Goal: Navigation & Orientation: Find specific page/section

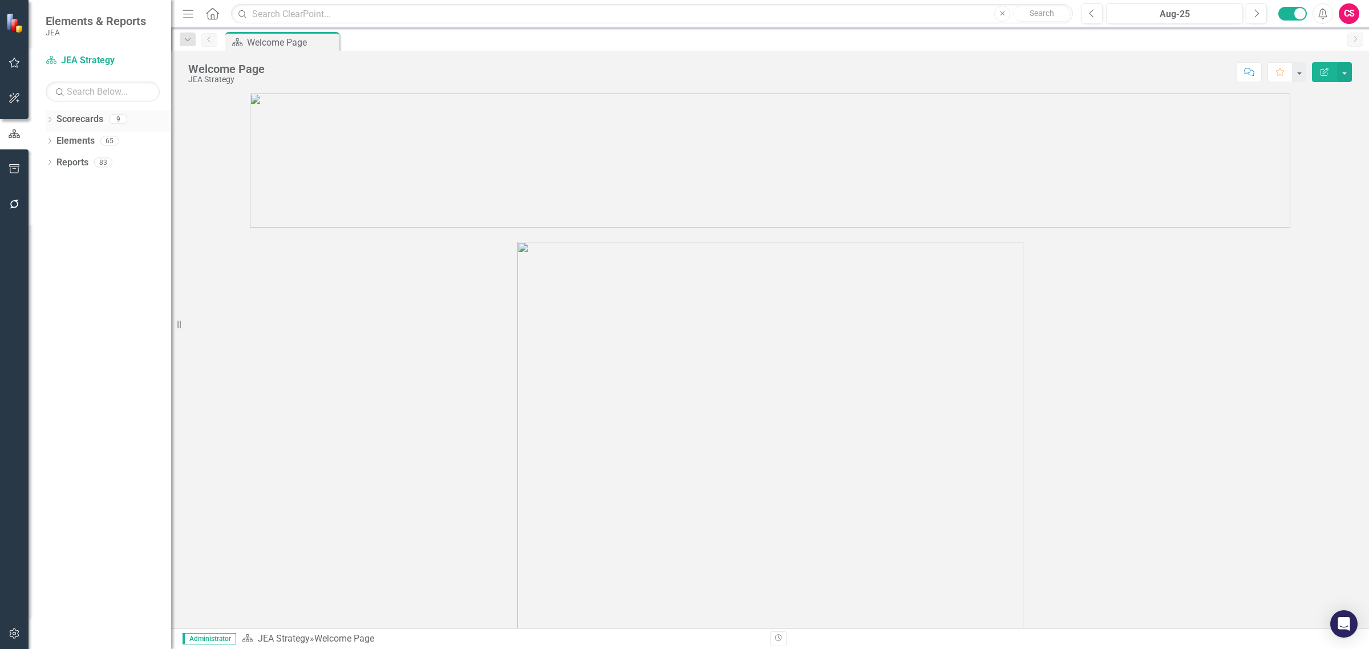
click at [48, 121] on icon "Dropdown" at bounding box center [50, 121] width 8 height 6
click at [60, 140] on div "Dropdown" at bounding box center [56, 141] width 11 height 10
click at [79, 157] on link "Finance" at bounding box center [122, 162] width 97 height 13
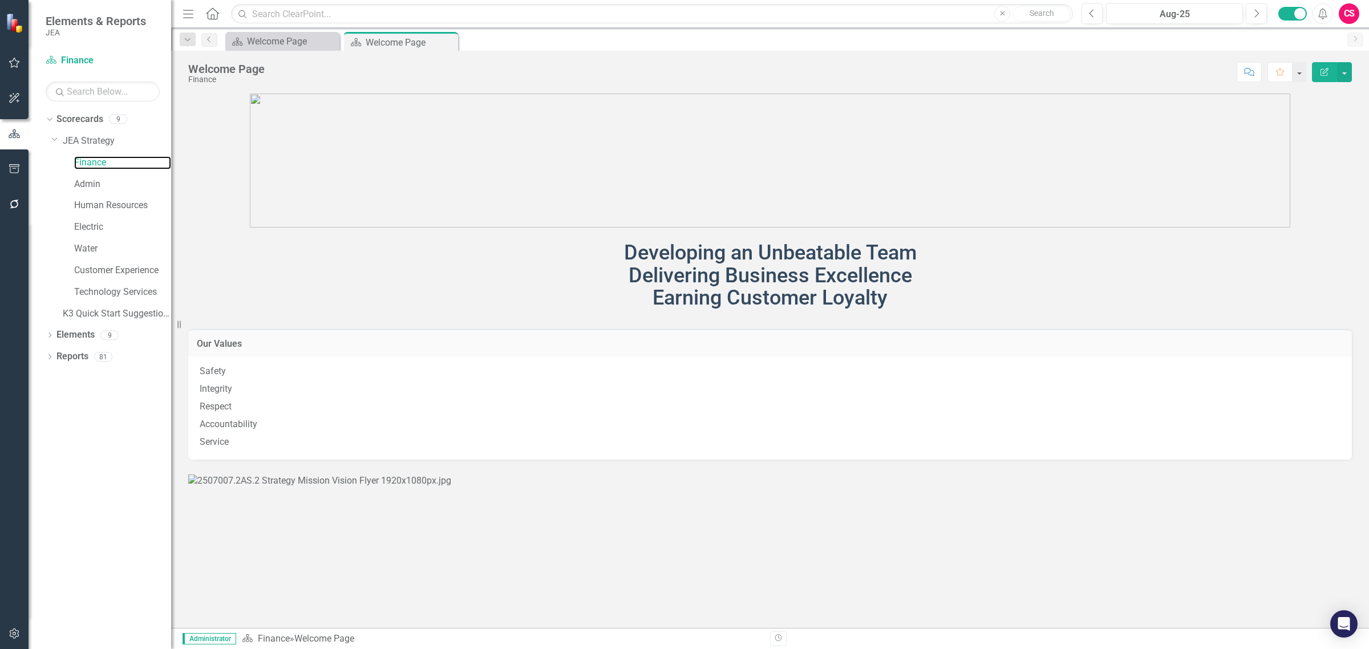
scroll to position [507, 0]
click at [92, 179] on link "Admin" at bounding box center [122, 184] width 97 height 13
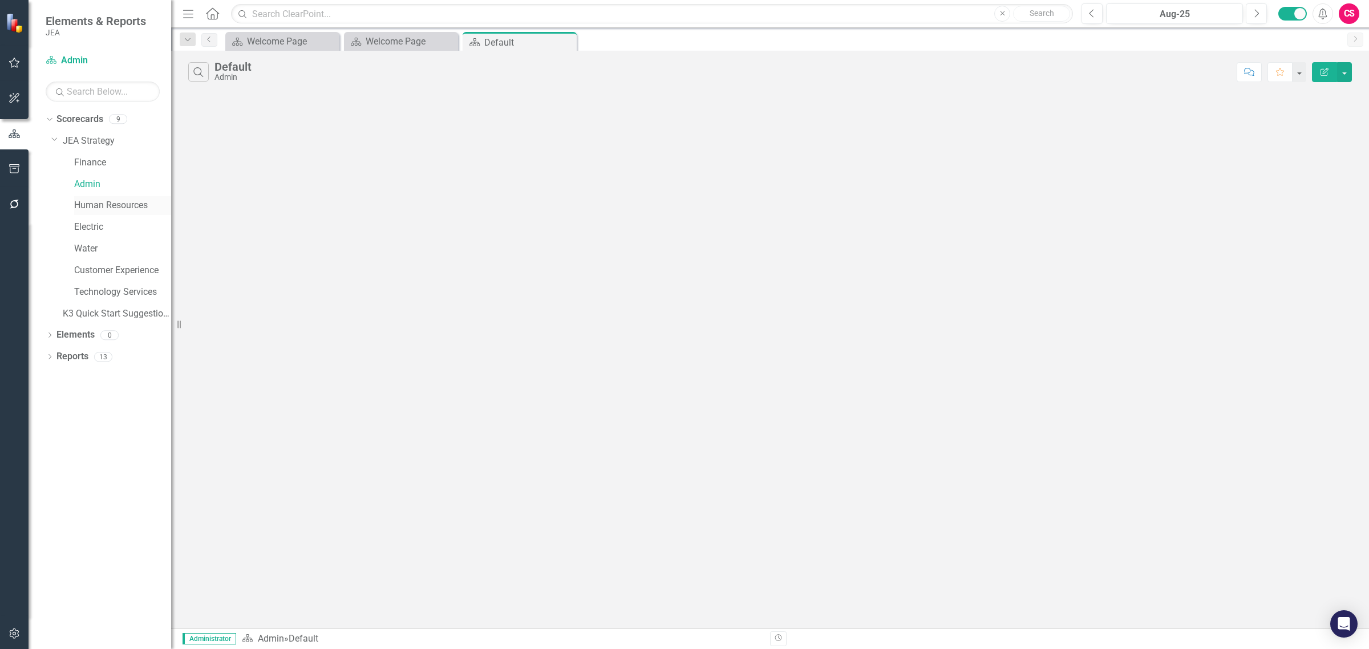
click at [90, 201] on link "Human Resources" at bounding box center [122, 205] width 97 height 13
click at [86, 220] on div "Electric" at bounding box center [122, 227] width 97 height 19
click at [83, 244] on link "Water" at bounding box center [122, 248] width 97 height 13
click at [98, 266] on link "Customer Experience" at bounding box center [122, 270] width 97 height 13
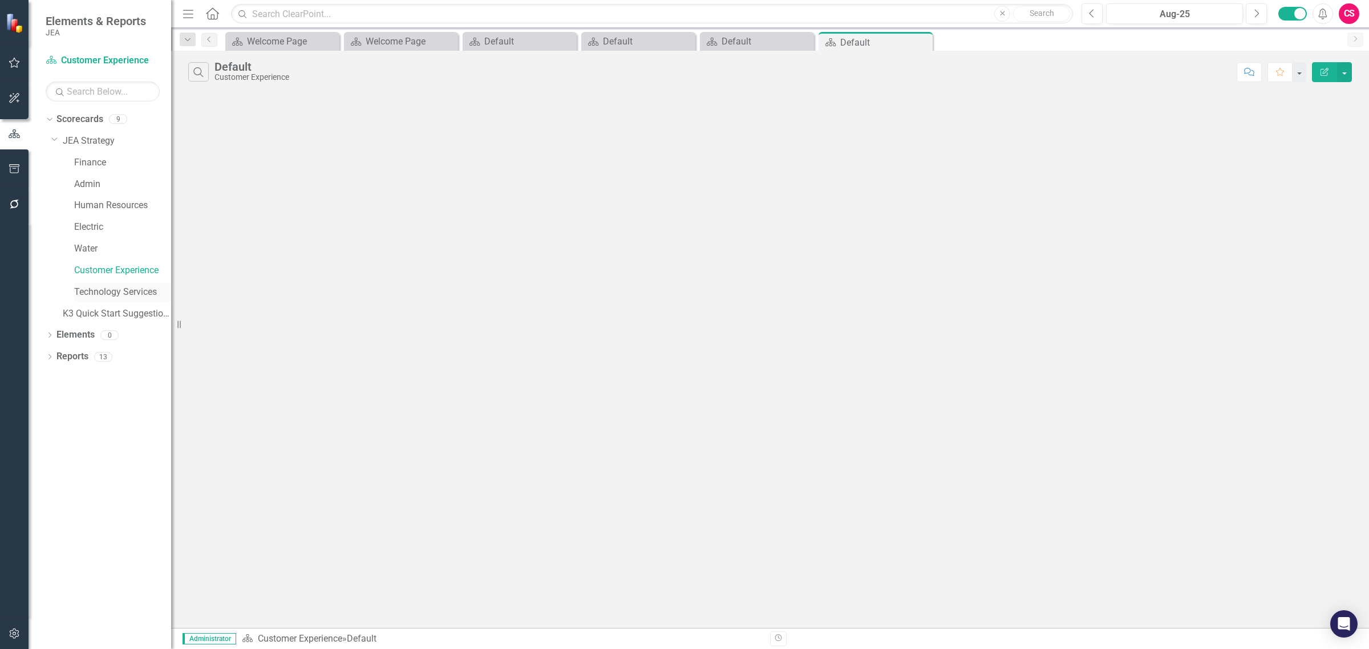
click at [101, 291] on link "Technology Services" at bounding box center [122, 292] width 97 height 13
click at [87, 310] on link "K3 Quick Start Suggestions" at bounding box center [117, 313] width 108 height 13
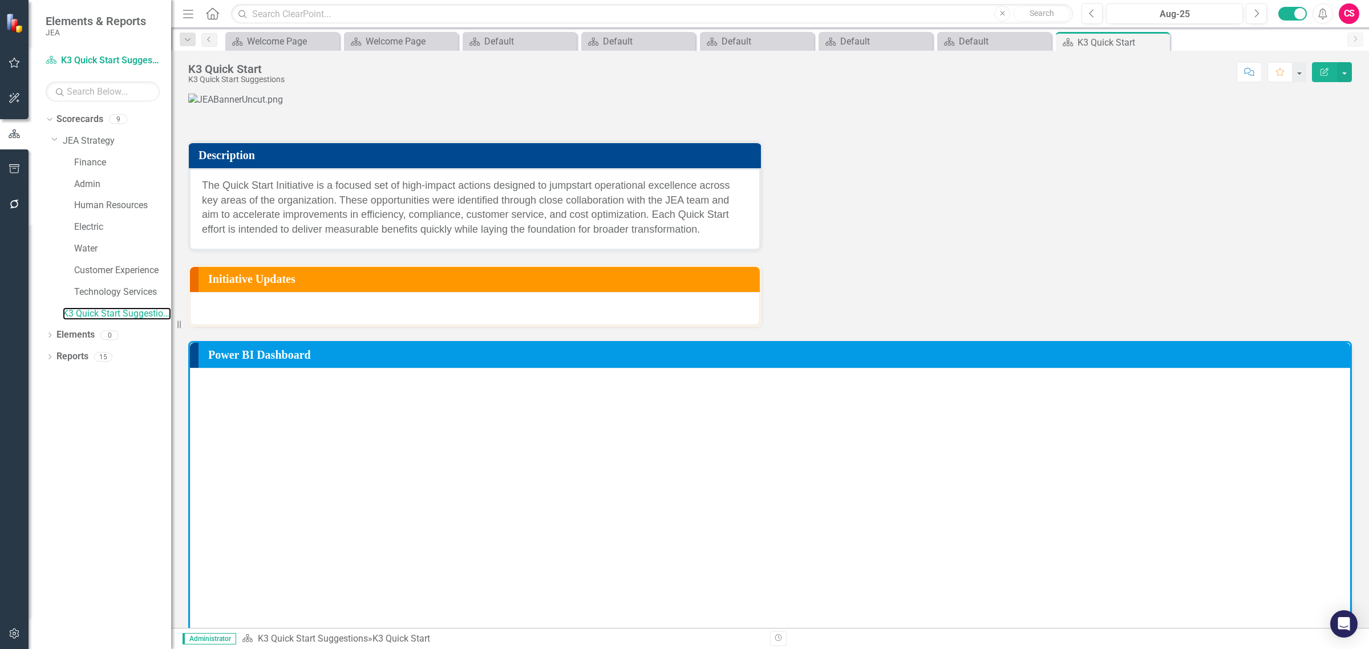
scroll to position [335, 0]
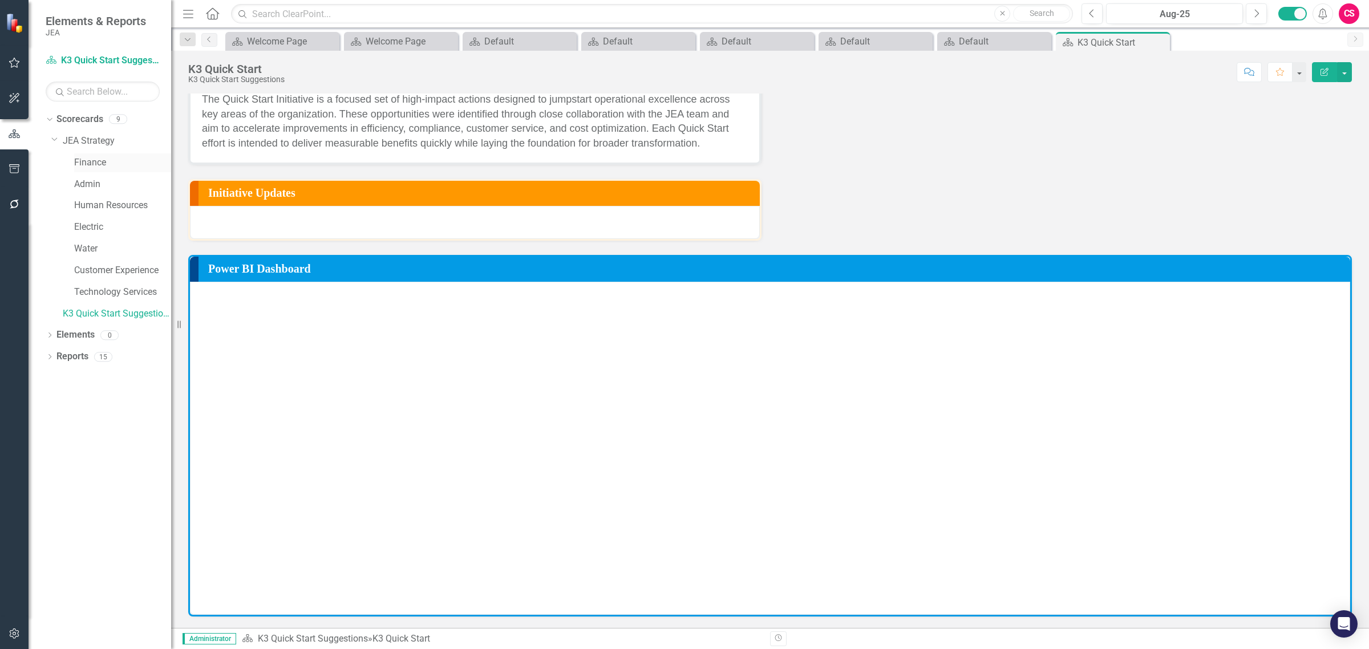
click at [83, 163] on link "Finance" at bounding box center [122, 162] width 97 height 13
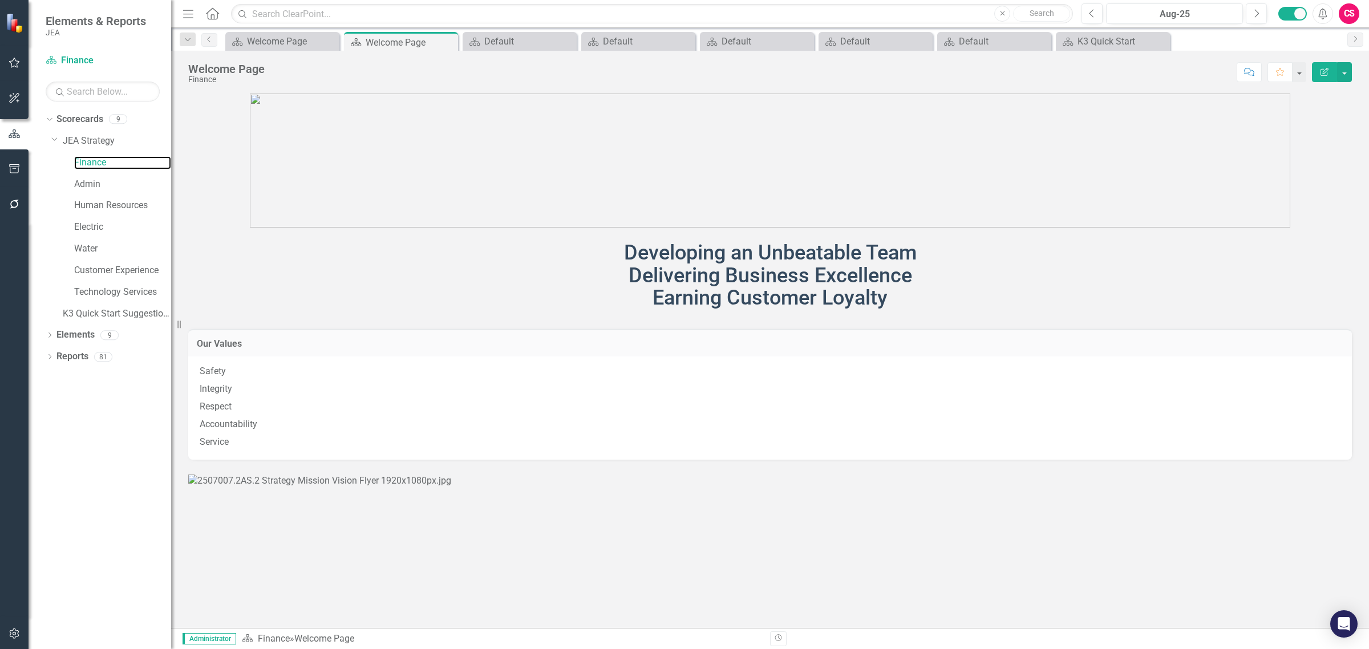
scroll to position [507, 0]
click at [451, 475] on img at bounding box center [319, 481] width 263 height 13
click at [66, 117] on link "Scorecards" at bounding box center [79, 119] width 47 height 13
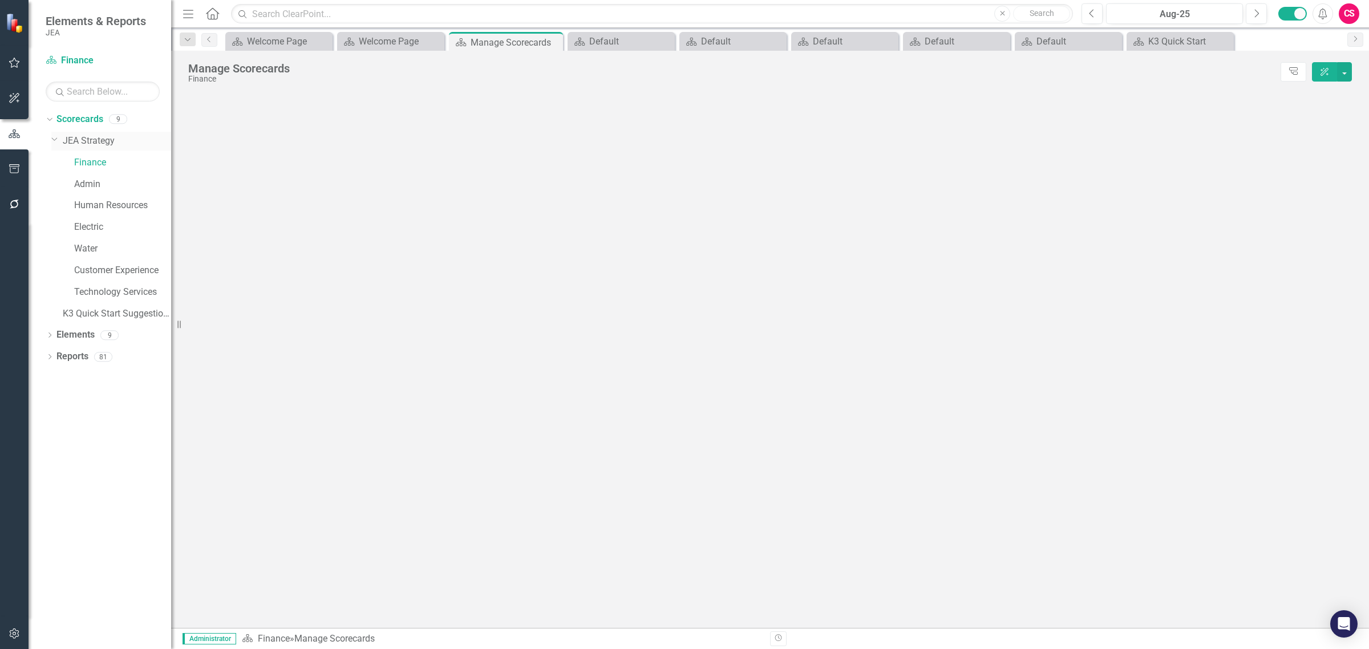
click at [77, 134] on div "Dropdown JEA Strategy" at bounding box center [111, 141] width 120 height 19
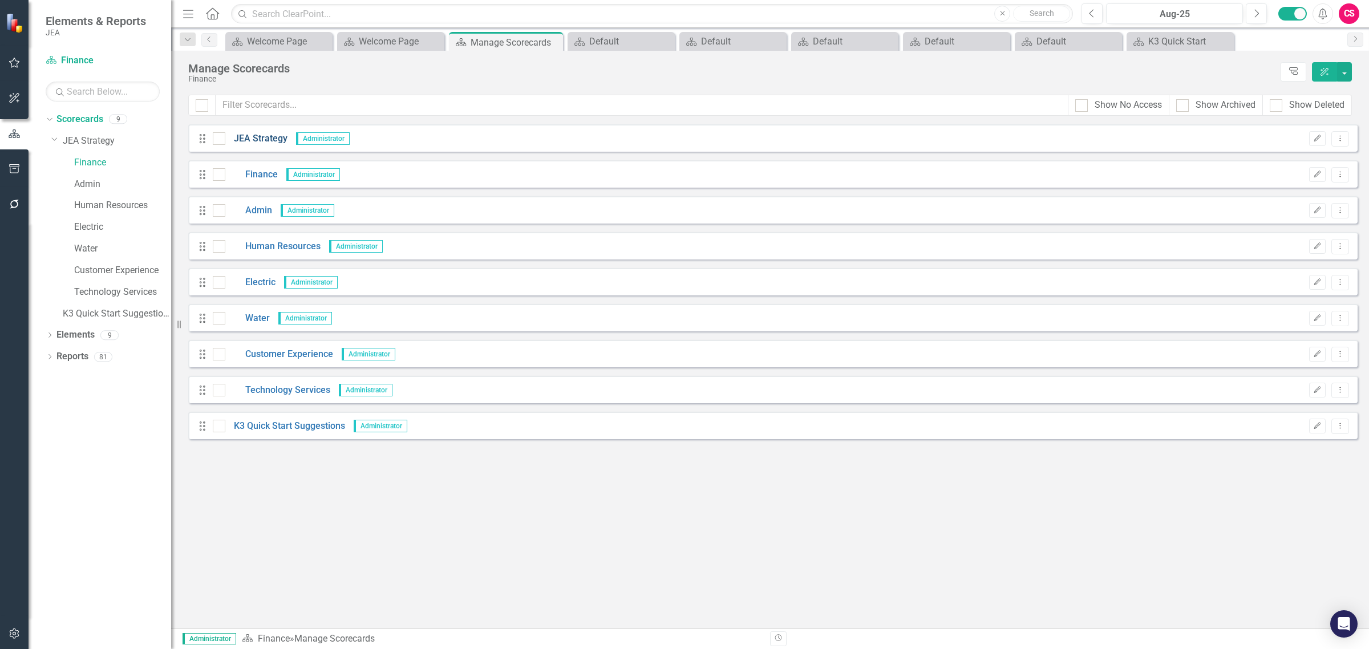
click at [269, 140] on link "JEA Strategy" at bounding box center [256, 138] width 62 height 13
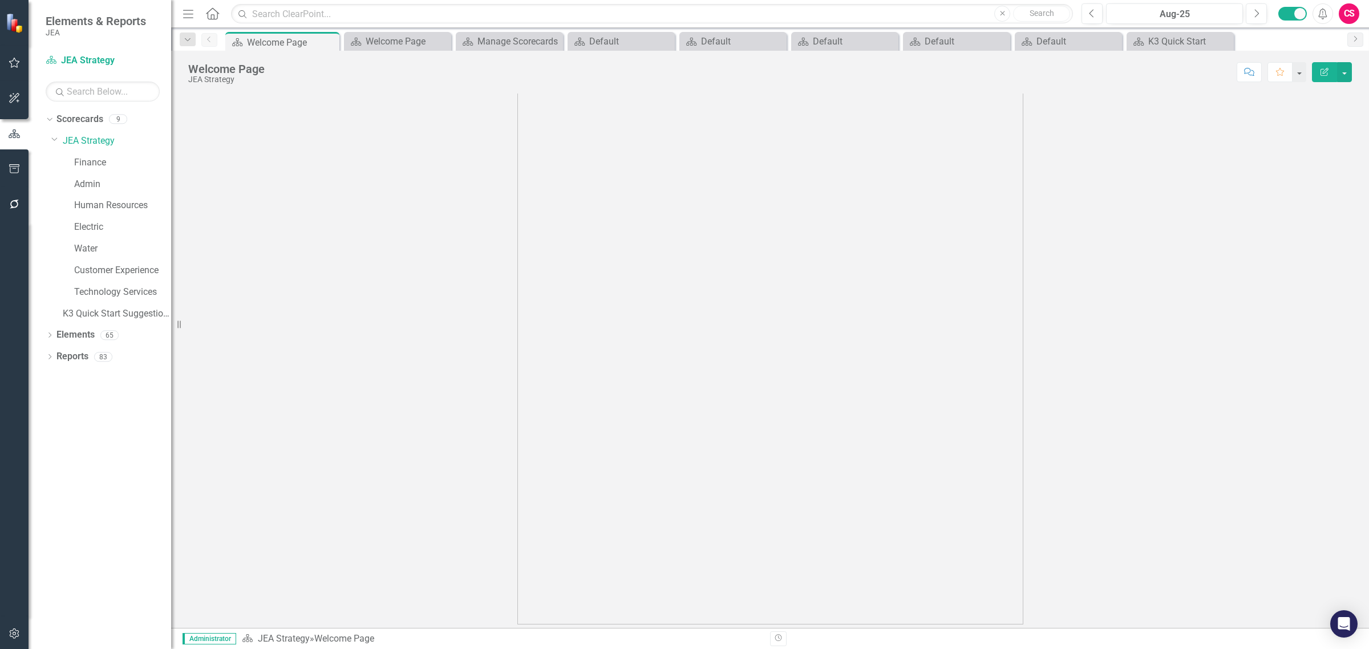
scroll to position [525, 0]
click at [48, 334] on icon "Dropdown" at bounding box center [50, 336] width 8 height 6
click at [108, 357] on link "Enterprise Commitments to Action Enterprise Commitments to Actions" at bounding box center [142, 356] width 161 height 13
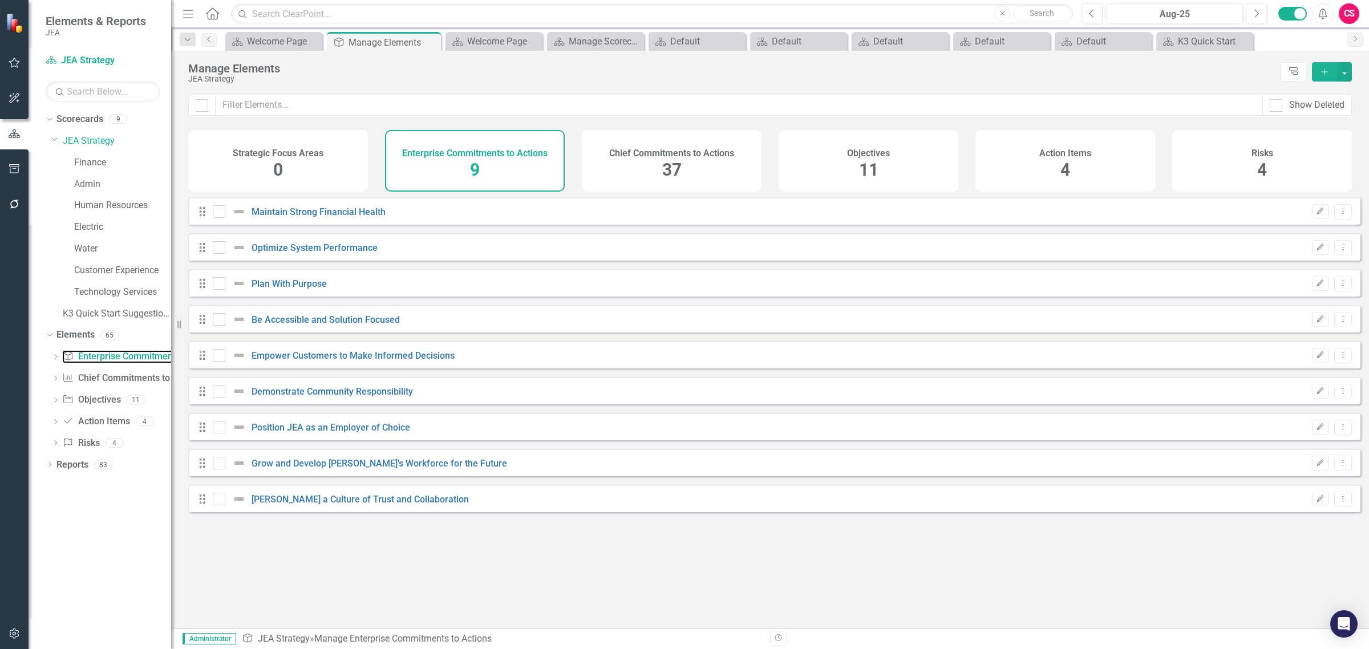
checkbox input "false"
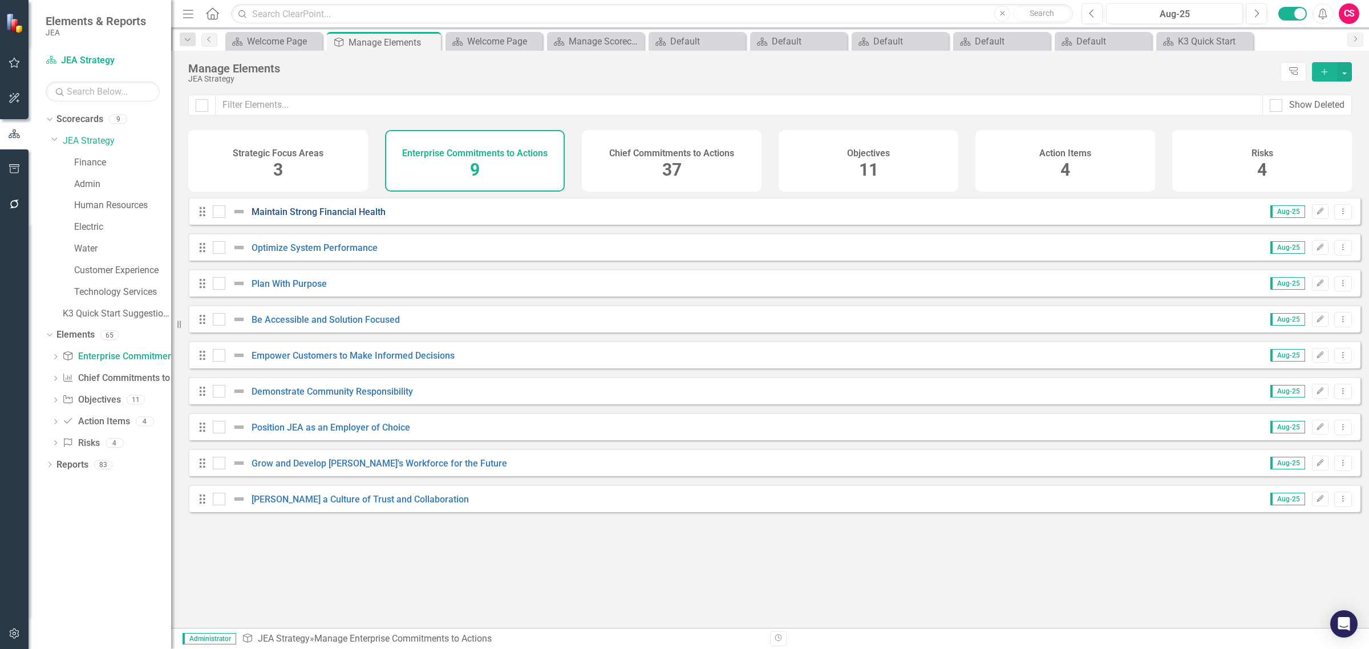
click at [352, 217] on link "Maintain Strong Financial Health" at bounding box center [319, 211] width 134 height 11
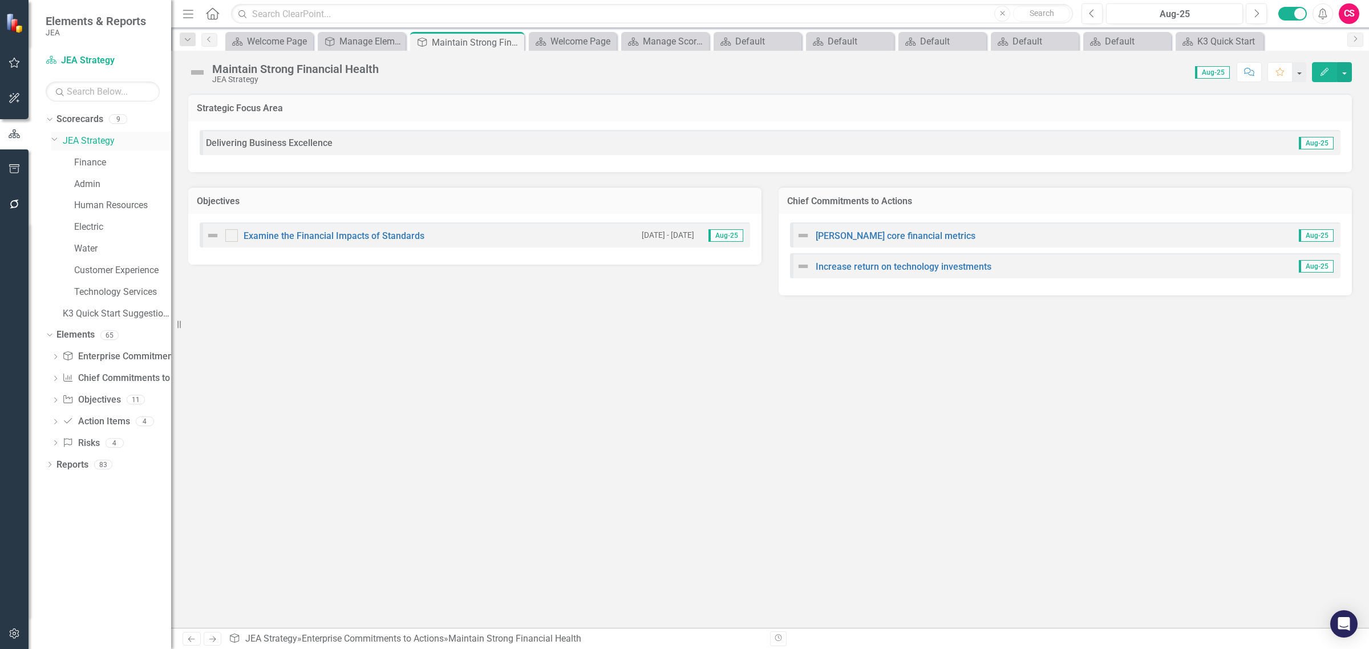
click at [97, 144] on link "JEA Strategy" at bounding box center [117, 141] width 108 height 13
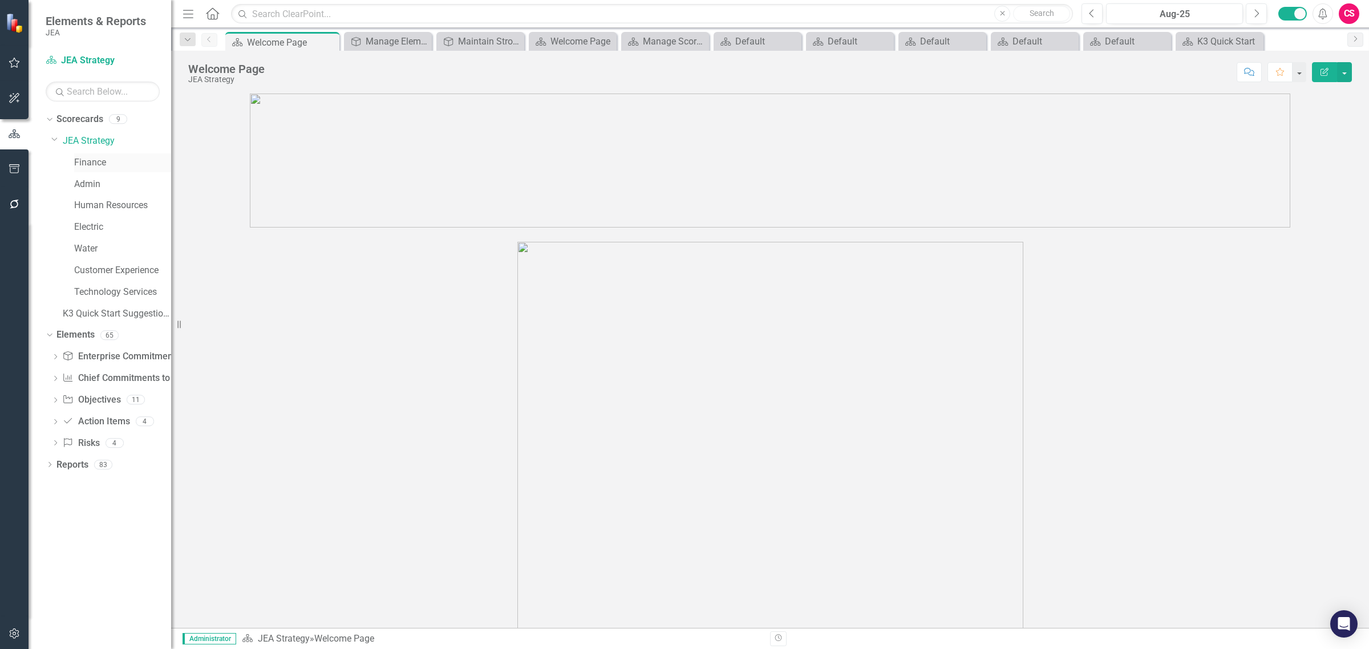
click at [90, 160] on link "Finance" at bounding box center [122, 162] width 97 height 13
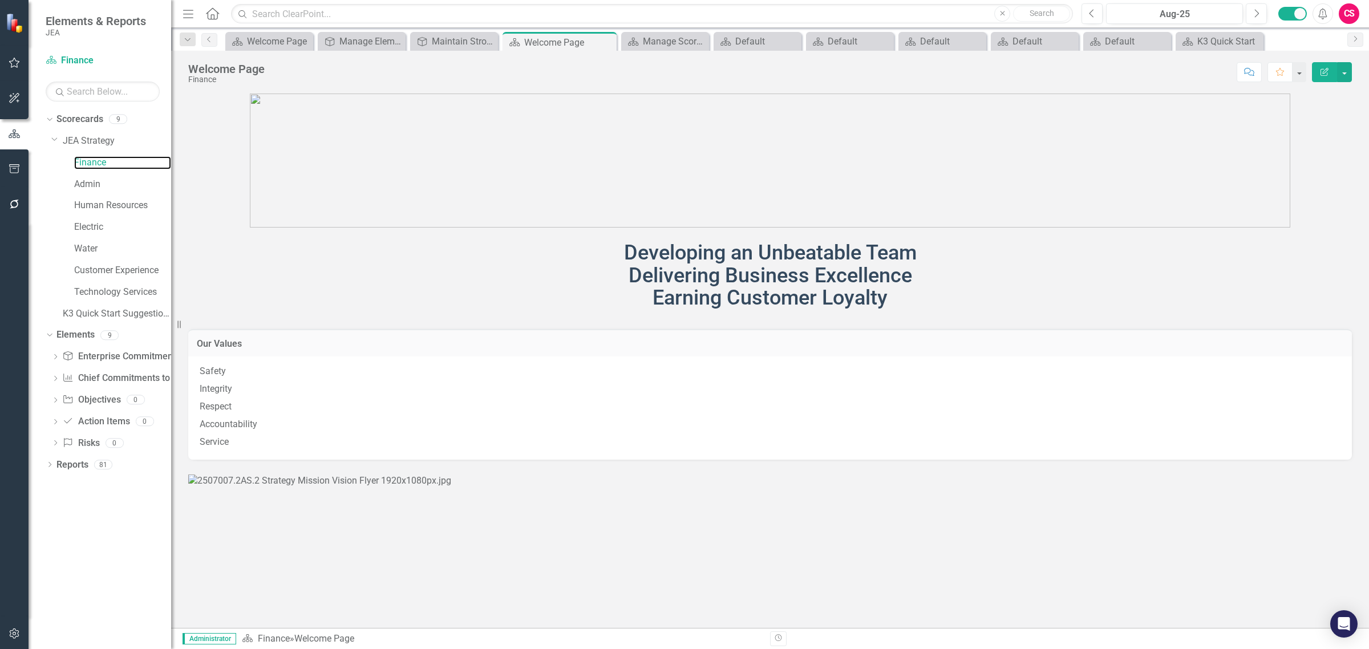
scroll to position [507, 0]
click at [75, 184] on link "Admin" at bounding box center [122, 184] width 97 height 13
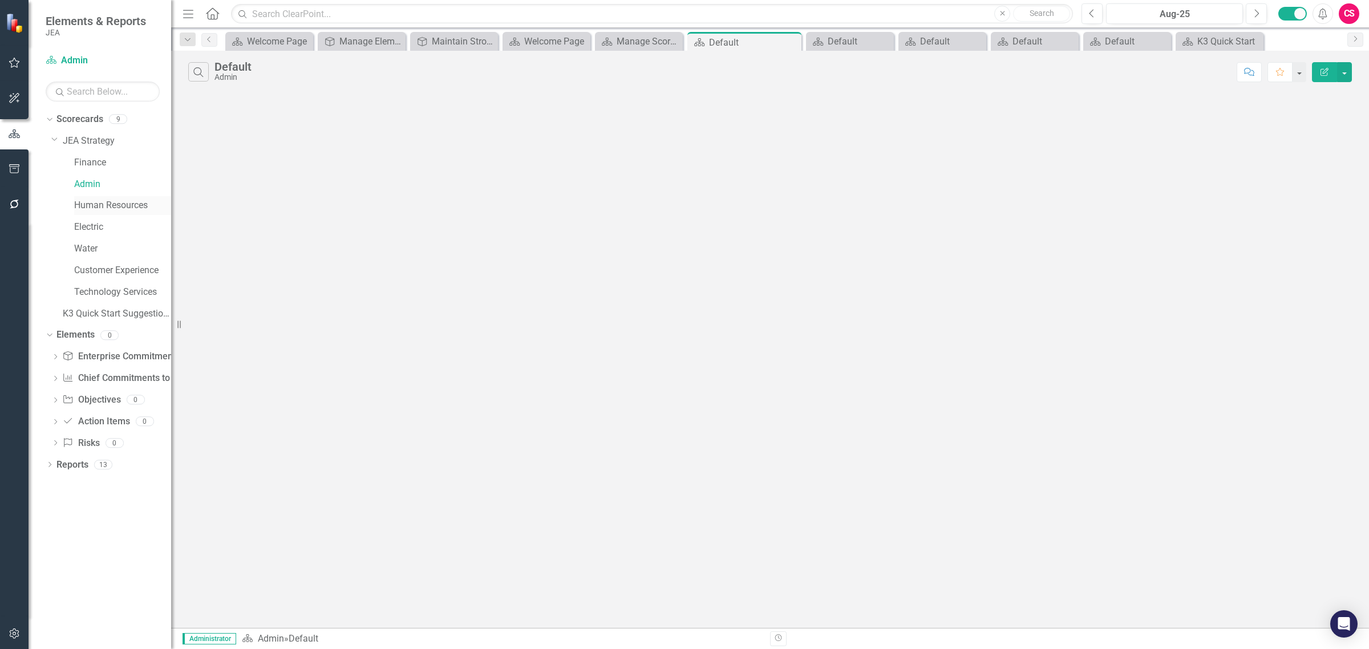
click at [90, 203] on link "Human Resources" at bounding box center [122, 205] width 97 height 13
click at [77, 144] on link "JEA Strategy" at bounding box center [117, 141] width 108 height 13
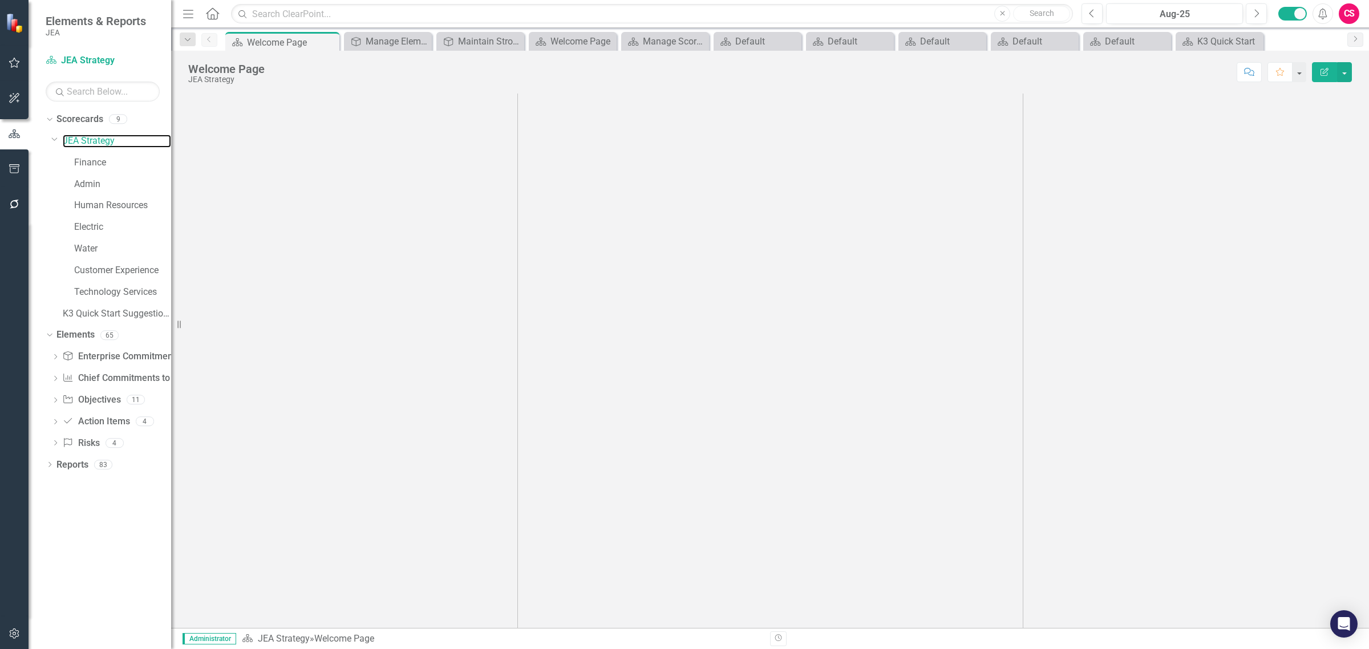
scroll to position [525, 0]
click at [694, 285] on img at bounding box center [770, 167] width 506 height 900
click at [666, 254] on img at bounding box center [770, 167] width 506 height 900
drag, startPoint x: 846, startPoint y: 253, endPoint x: 689, endPoint y: 175, distance: 175.2
click at [846, 253] on img at bounding box center [770, 167] width 506 height 900
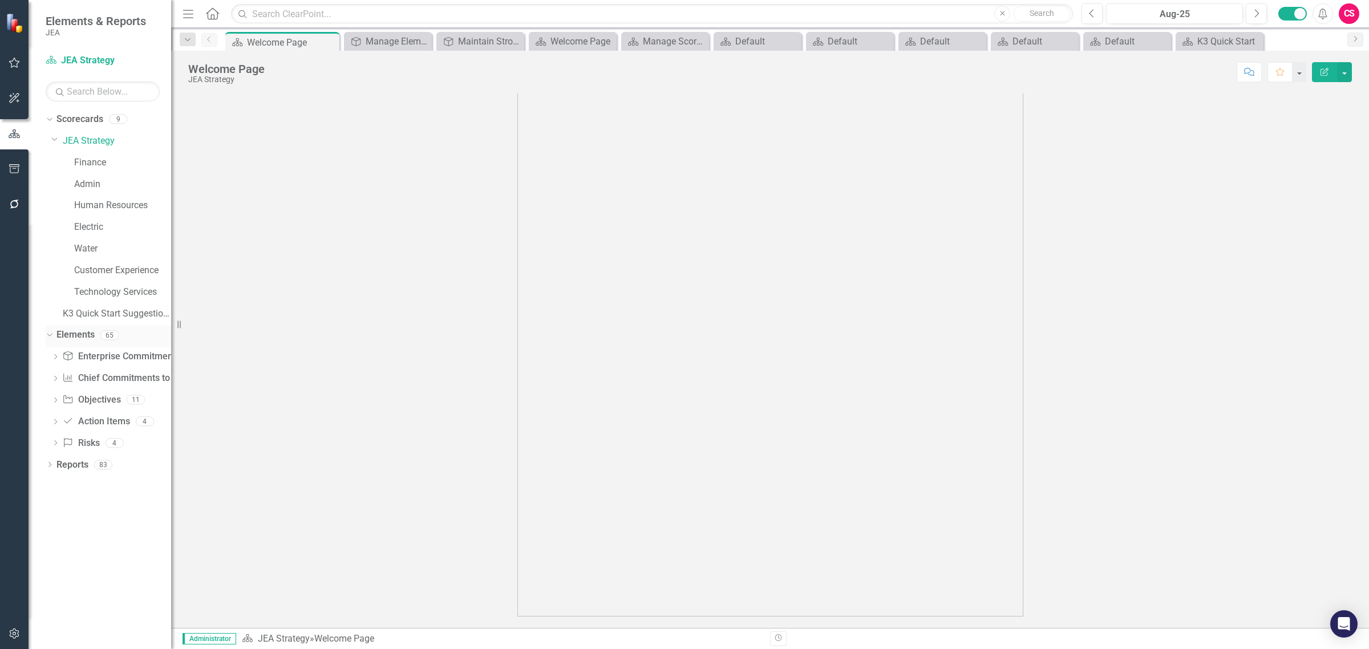
click at [86, 339] on link "Elements" at bounding box center [75, 335] width 38 height 13
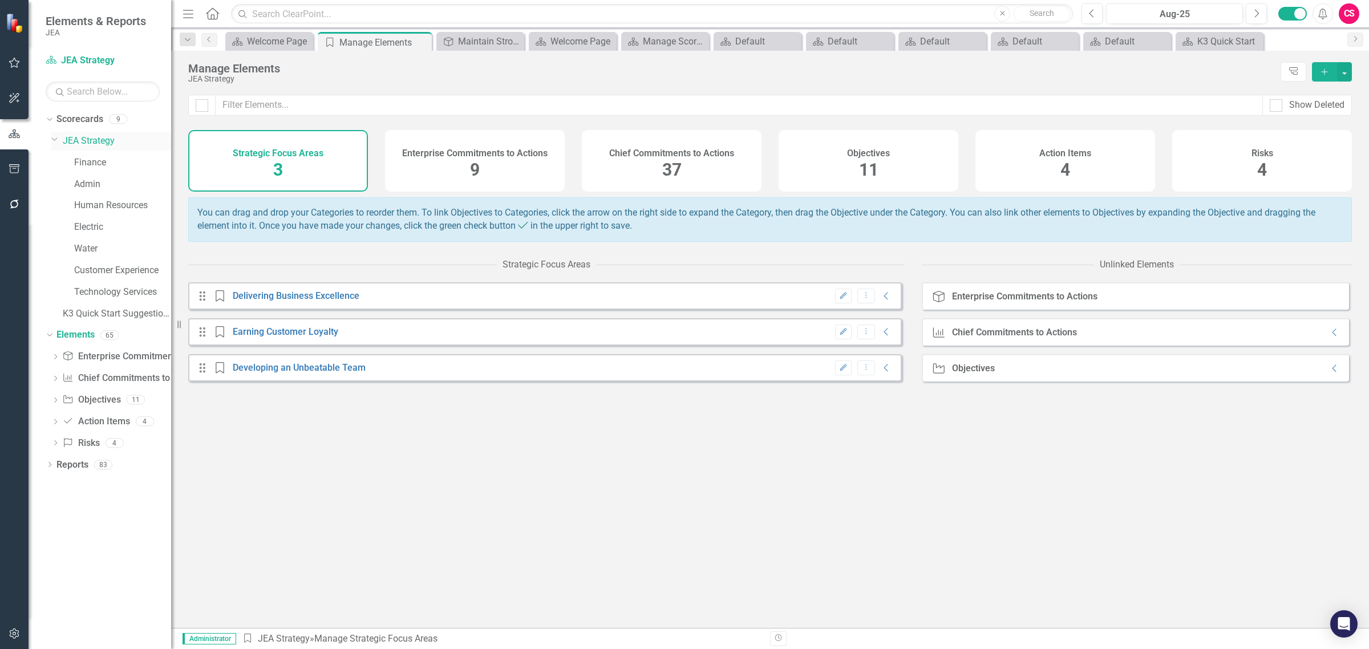
click at [98, 143] on link "JEA Strategy" at bounding box center [117, 141] width 108 height 13
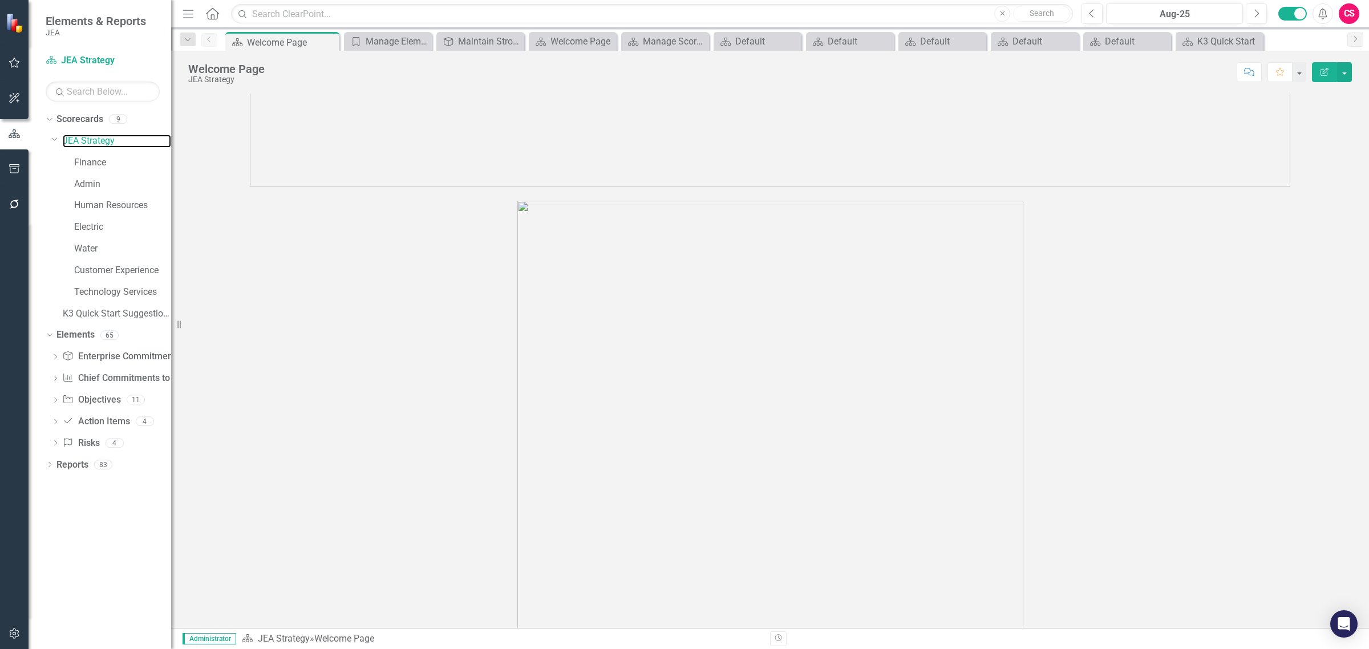
scroll to position [26, 0]
click at [106, 165] on link "Finance" at bounding box center [122, 162] width 97 height 13
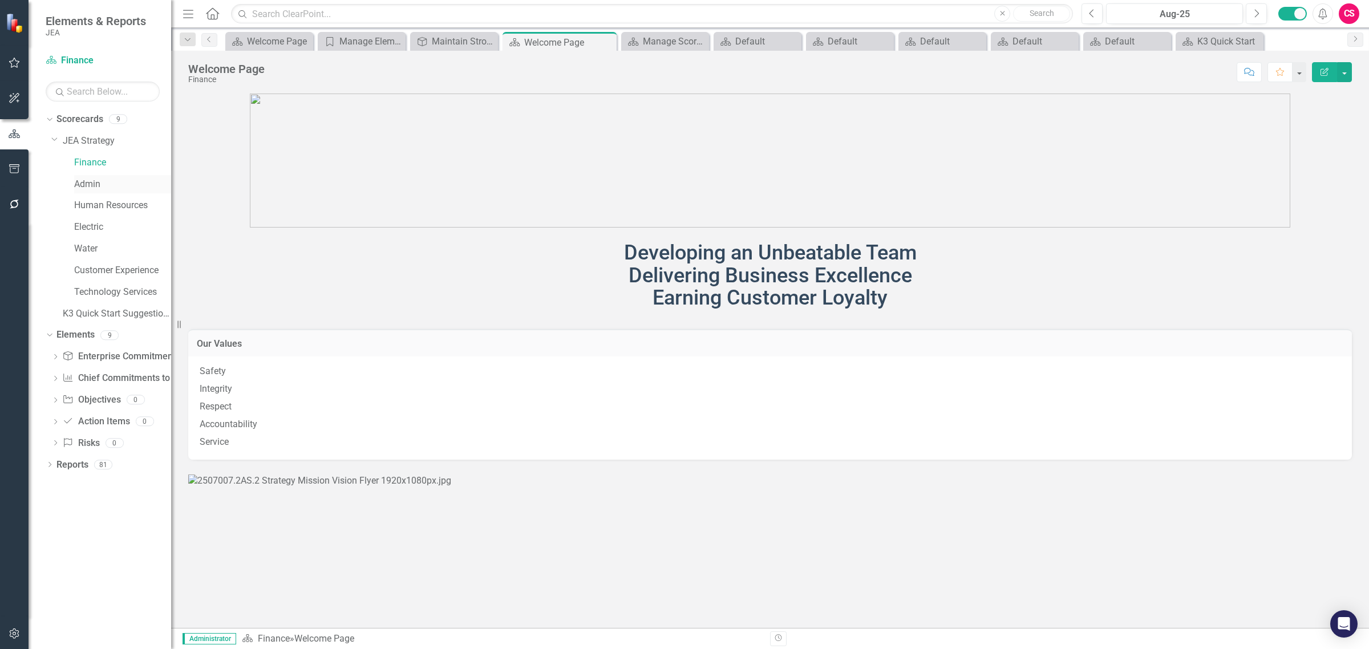
click at [87, 181] on link "Admin" at bounding box center [122, 184] width 97 height 13
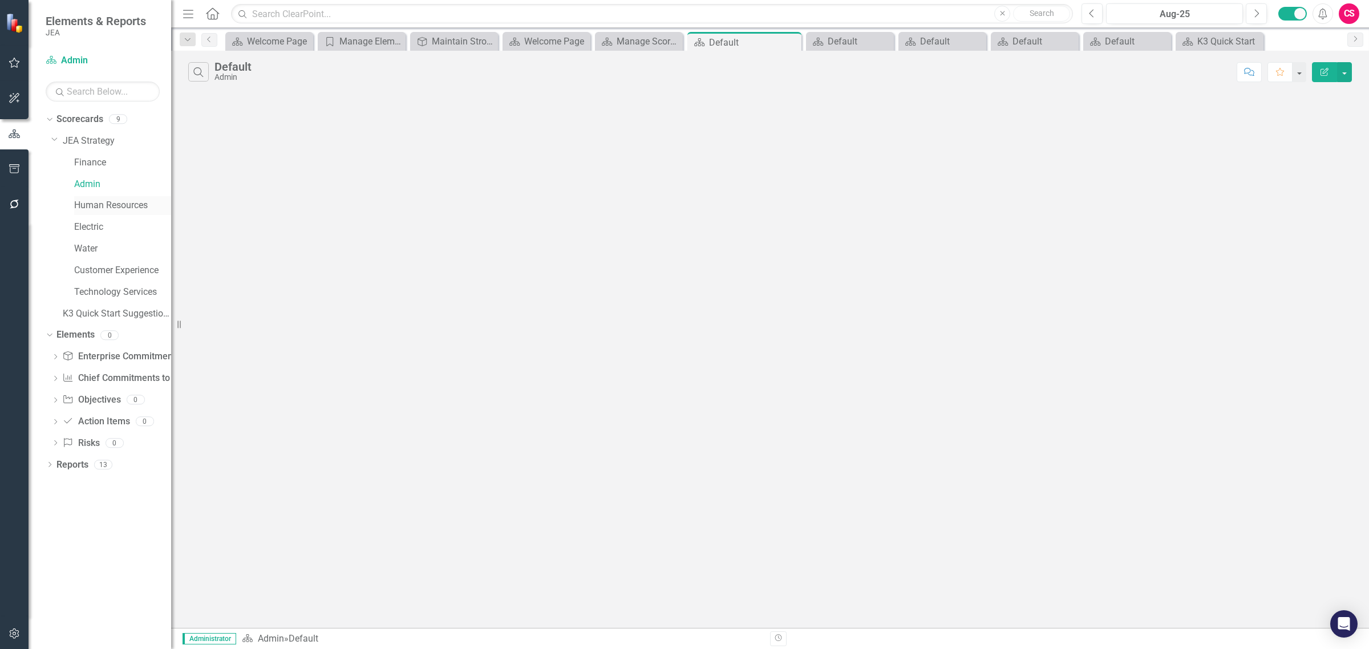
click at [86, 201] on link "Human Resources" at bounding box center [122, 205] width 97 height 13
click at [98, 163] on link "Finance" at bounding box center [122, 162] width 97 height 13
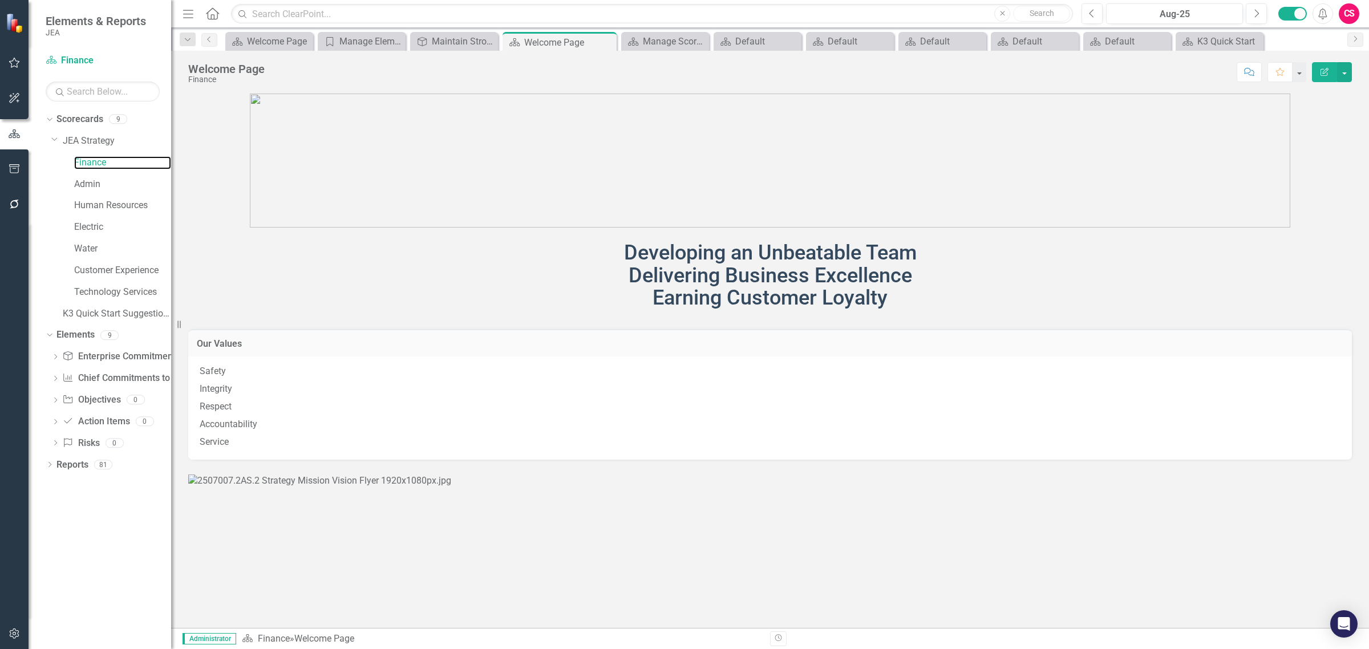
scroll to position [507, 0]
click at [385, 475] on img at bounding box center [319, 481] width 263 height 13
click at [372, 475] on img at bounding box center [319, 481] width 263 height 13
click at [451, 475] on img at bounding box center [319, 481] width 263 height 13
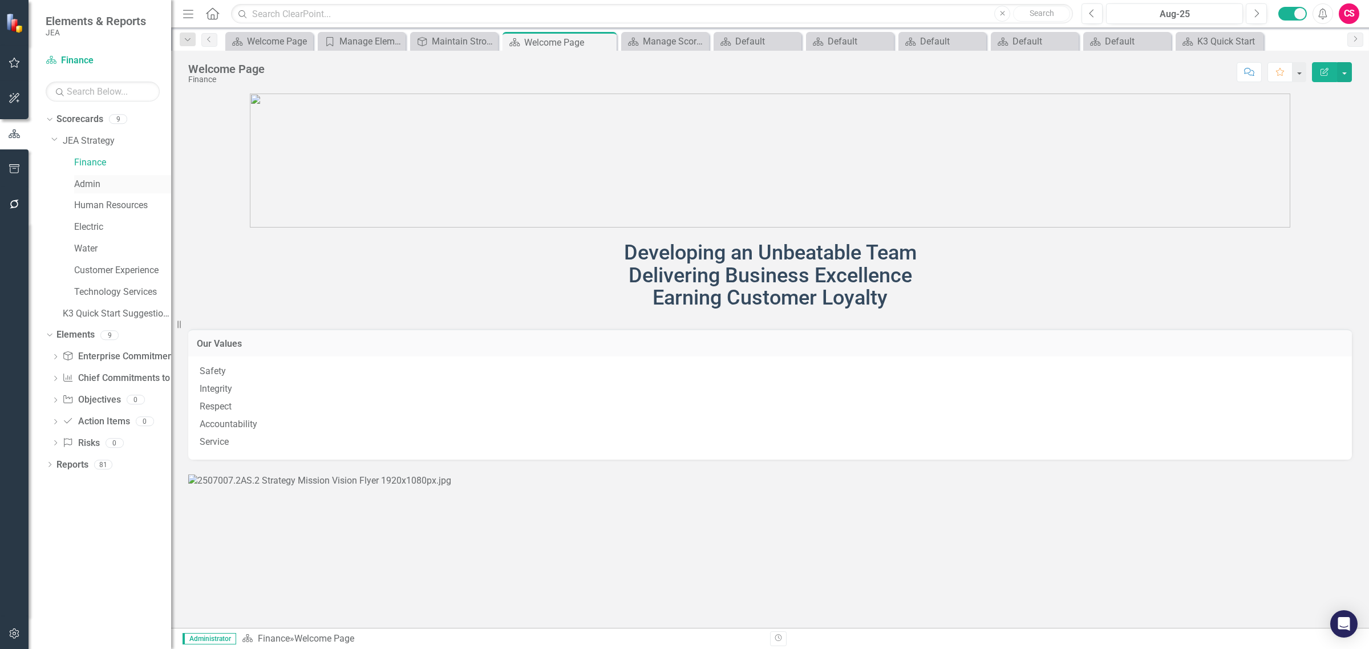
click at [95, 180] on link "Admin" at bounding box center [122, 184] width 97 height 13
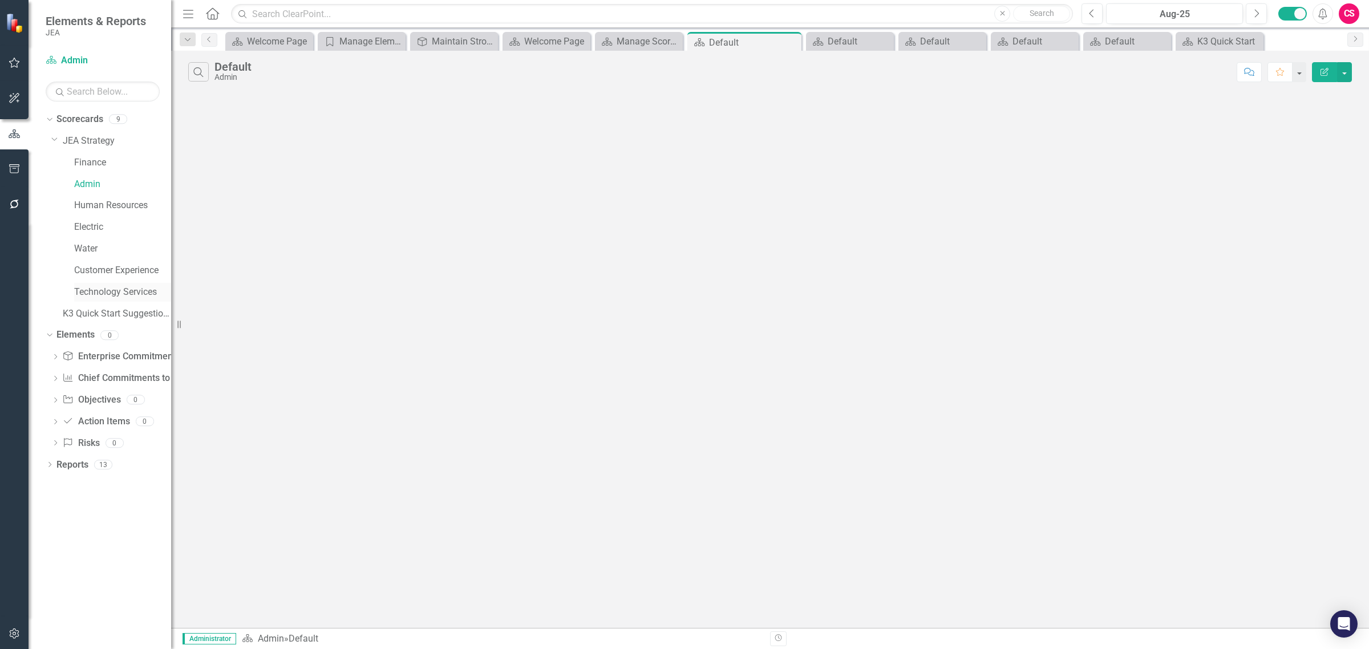
click at [95, 289] on link "Technology Services" at bounding box center [122, 292] width 97 height 13
click at [94, 143] on link "JEA Strategy" at bounding box center [117, 141] width 108 height 13
click at [83, 331] on link "Elements" at bounding box center [75, 335] width 38 height 13
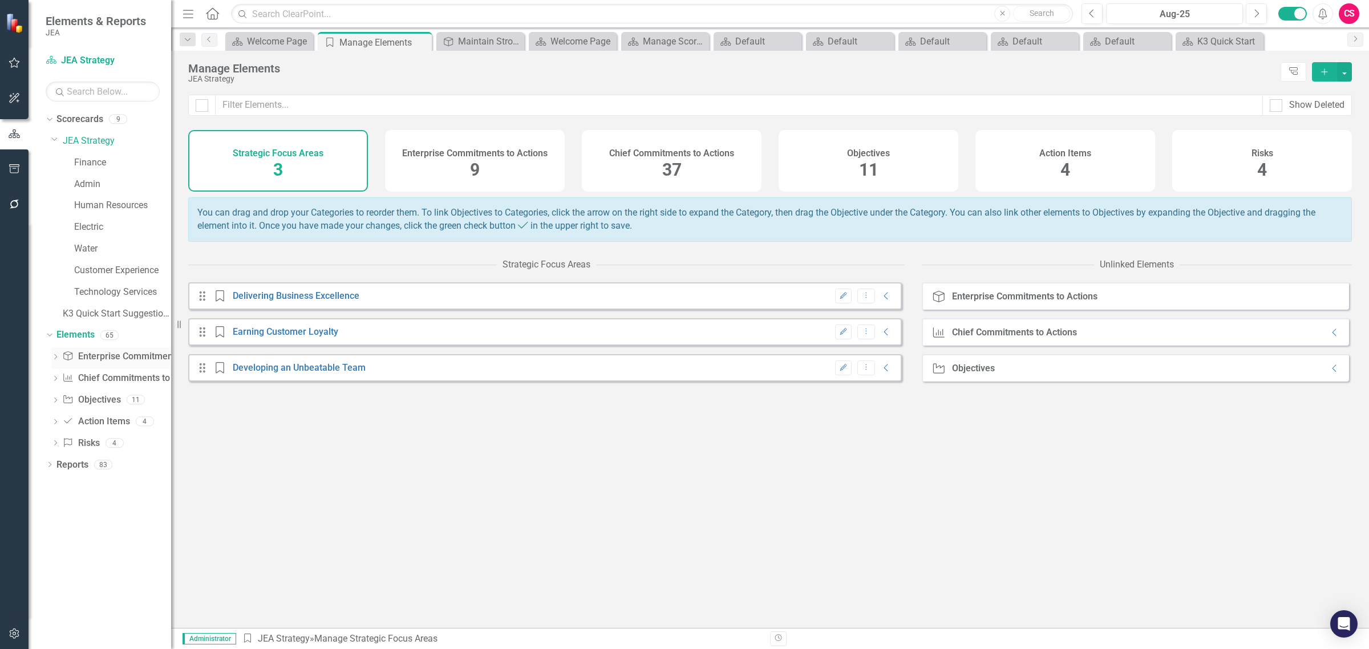
click at [111, 358] on link "Enterprise Commitments to Action Enterprise Commitments to Actions" at bounding box center [142, 356] width 161 height 13
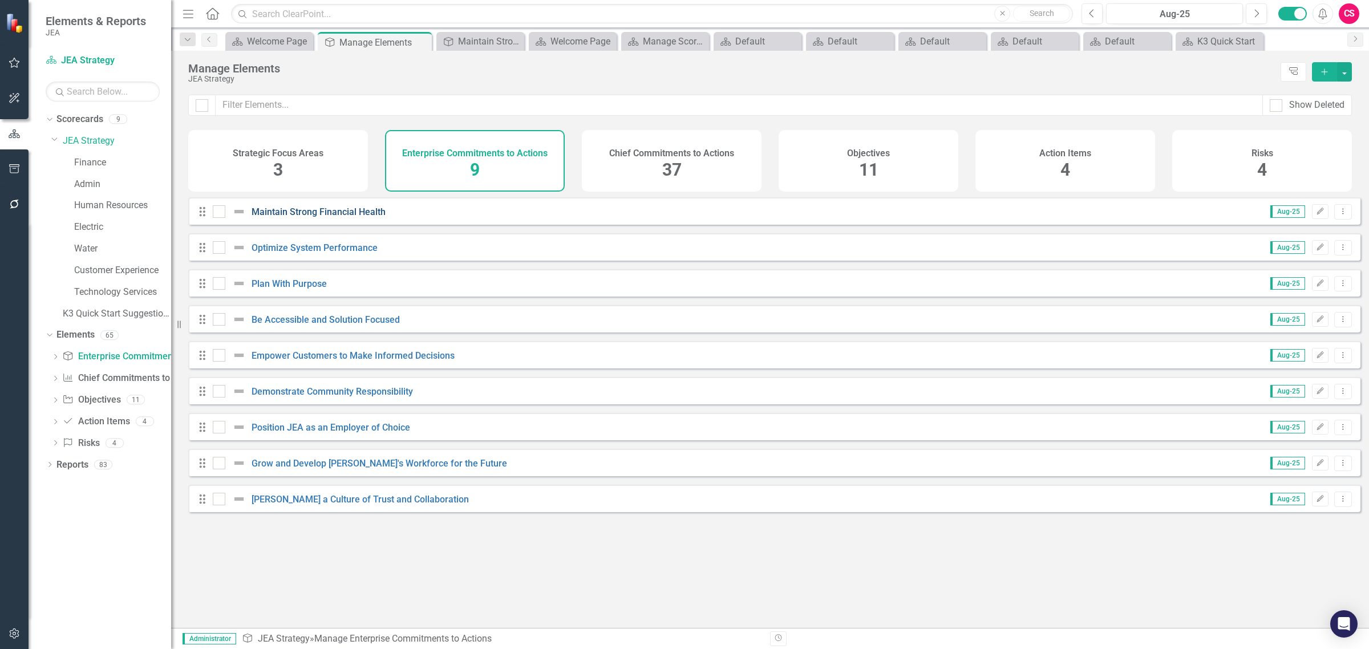
click at [273, 217] on link "Maintain Strong Financial Health" at bounding box center [319, 211] width 134 height 11
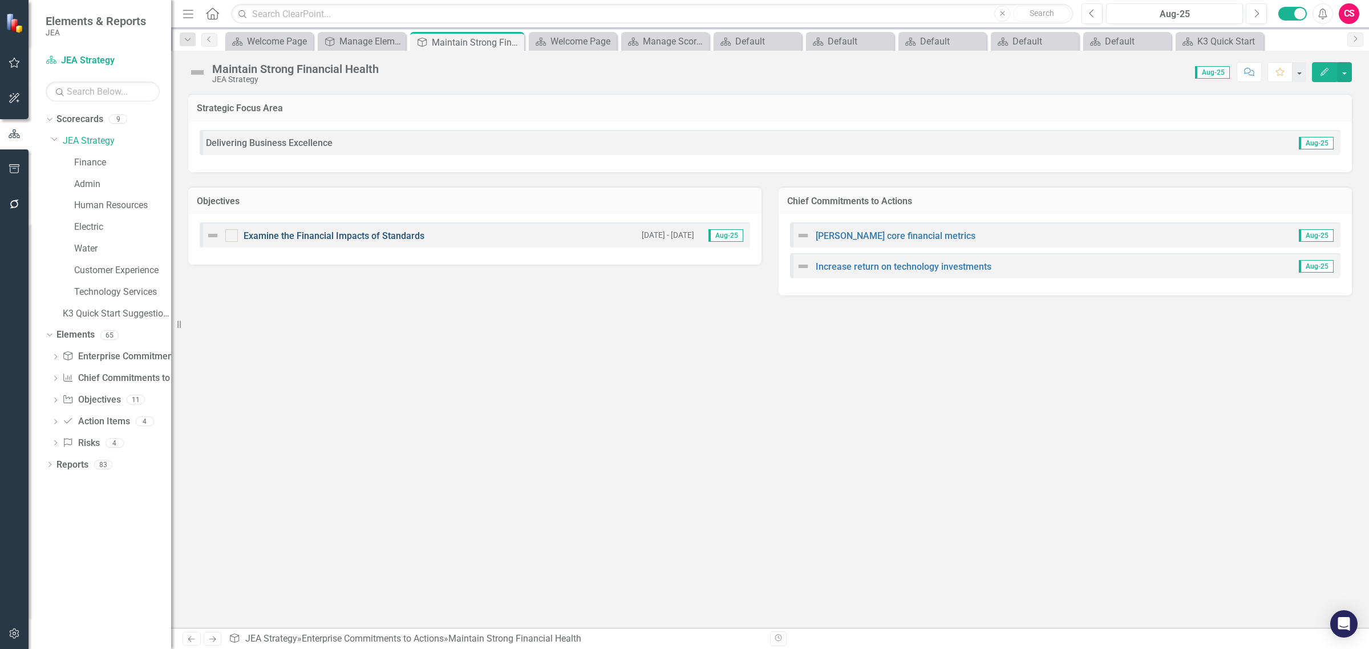
click at [354, 236] on link "Examine the Financial Impacts of Standards" at bounding box center [334, 235] width 181 height 11
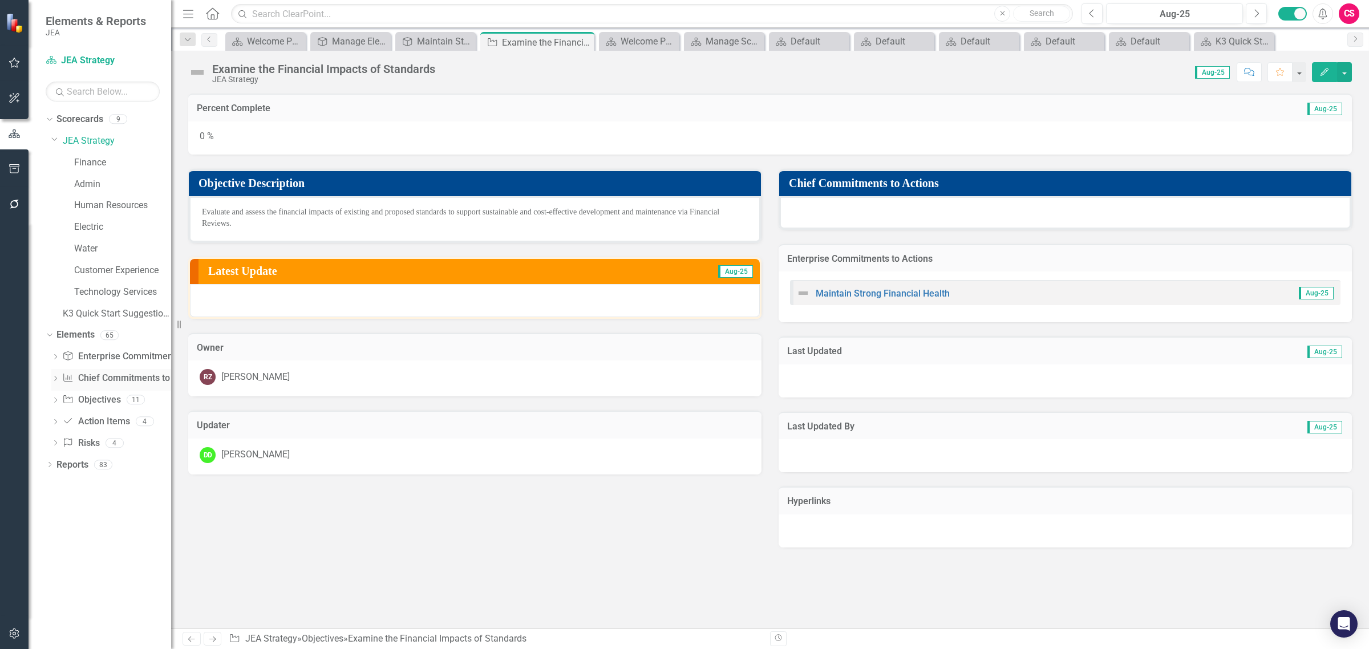
click at [51, 379] on icon "Dropdown" at bounding box center [55, 379] width 8 height 6
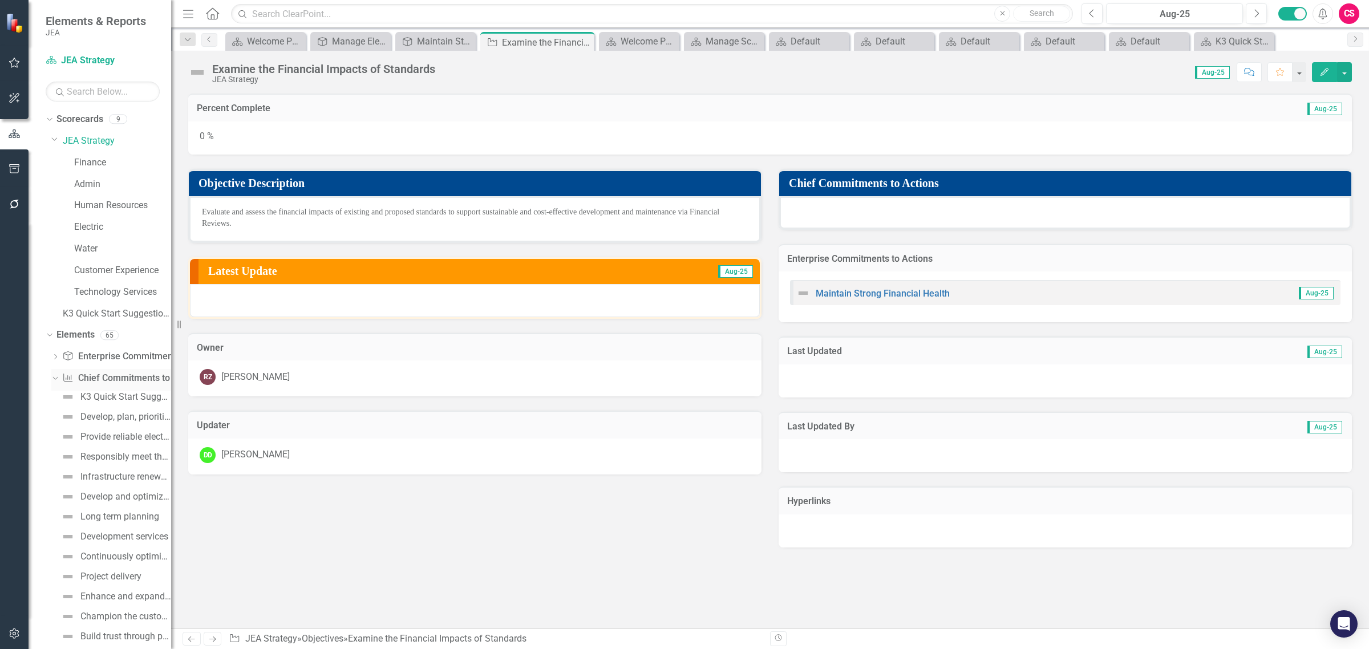
click at [90, 378] on link "Chief Commitments to Action Chief Commitments to Actions" at bounding box center [132, 378] width 140 height 13
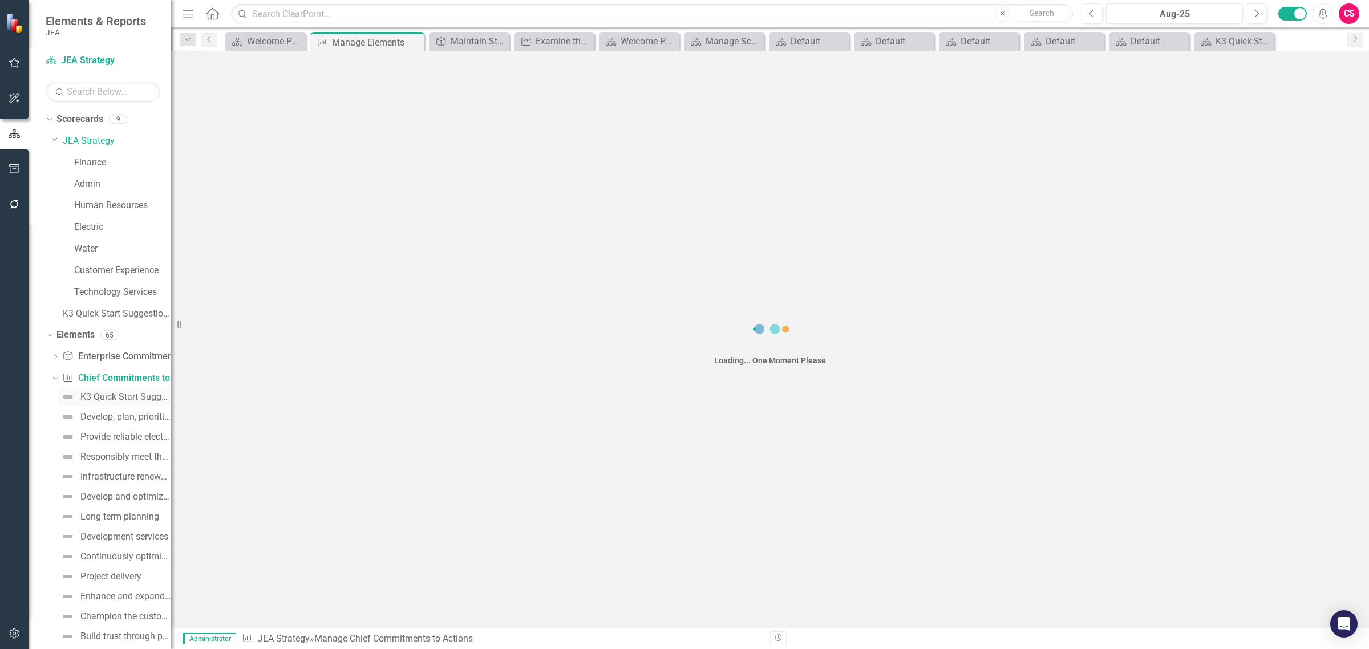
click at [104, 398] on div "K3 Quick Start Suggestions" at bounding box center [125, 397] width 91 height 10
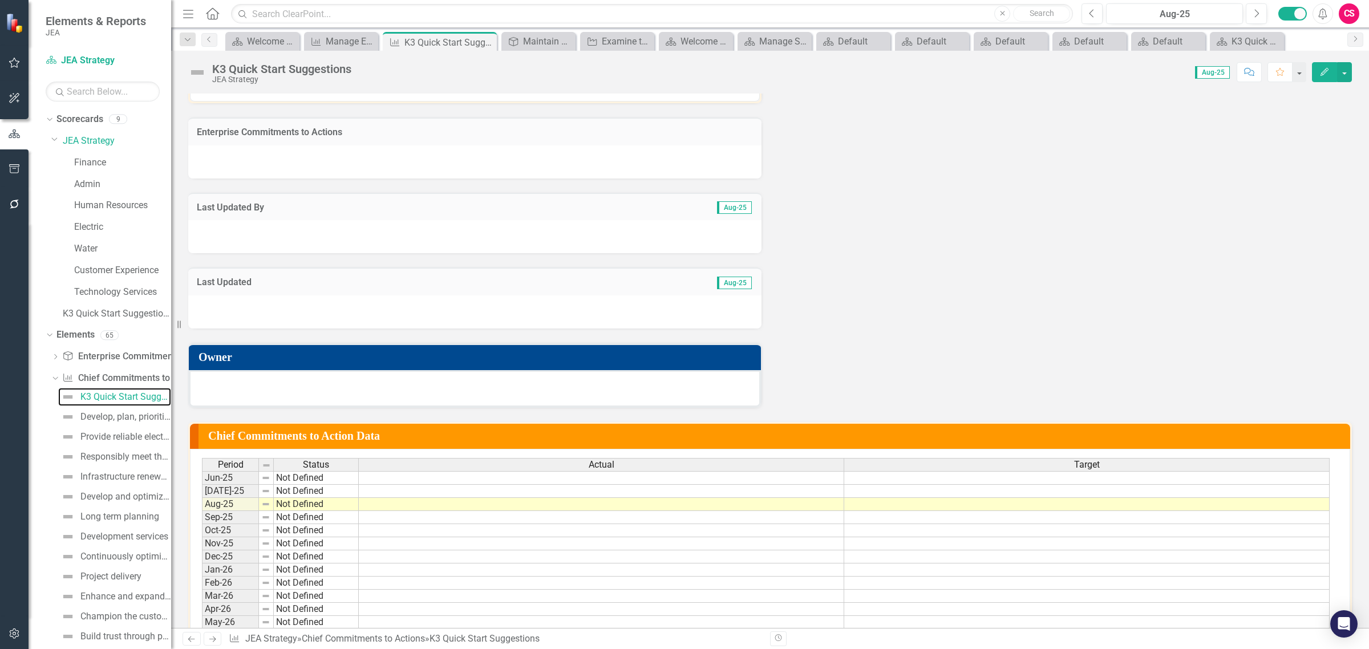
scroll to position [143, 0]
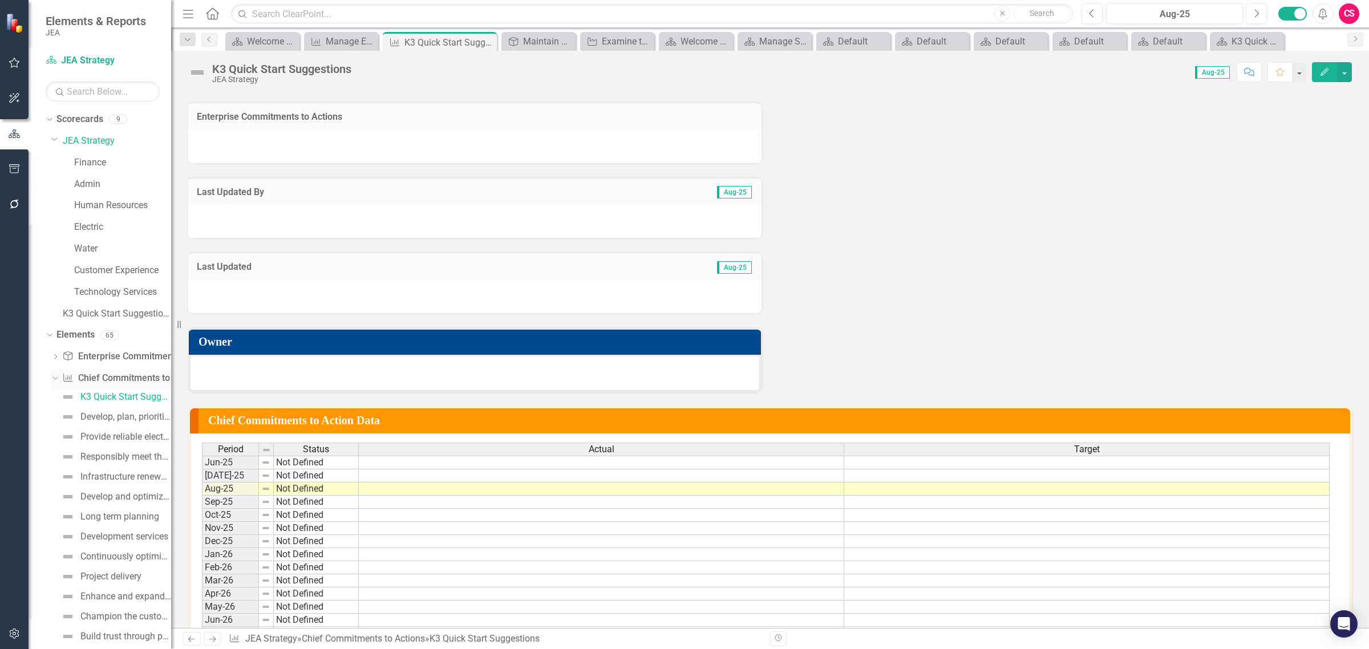
click at [55, 376] on icon "Dropdown" at bounding box center [54, 378] width 6 height 8
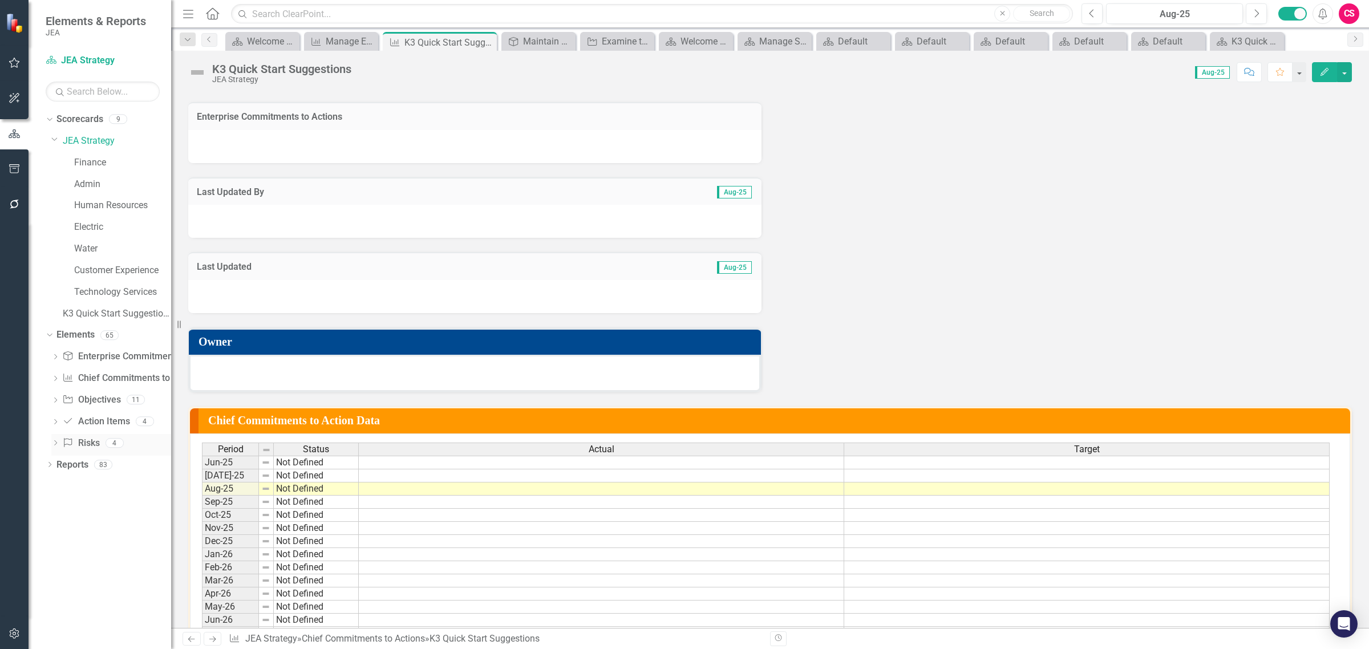
click at [90, 445] on link "Risk Risks" at bounding box center [80, 443] width 37 height 13
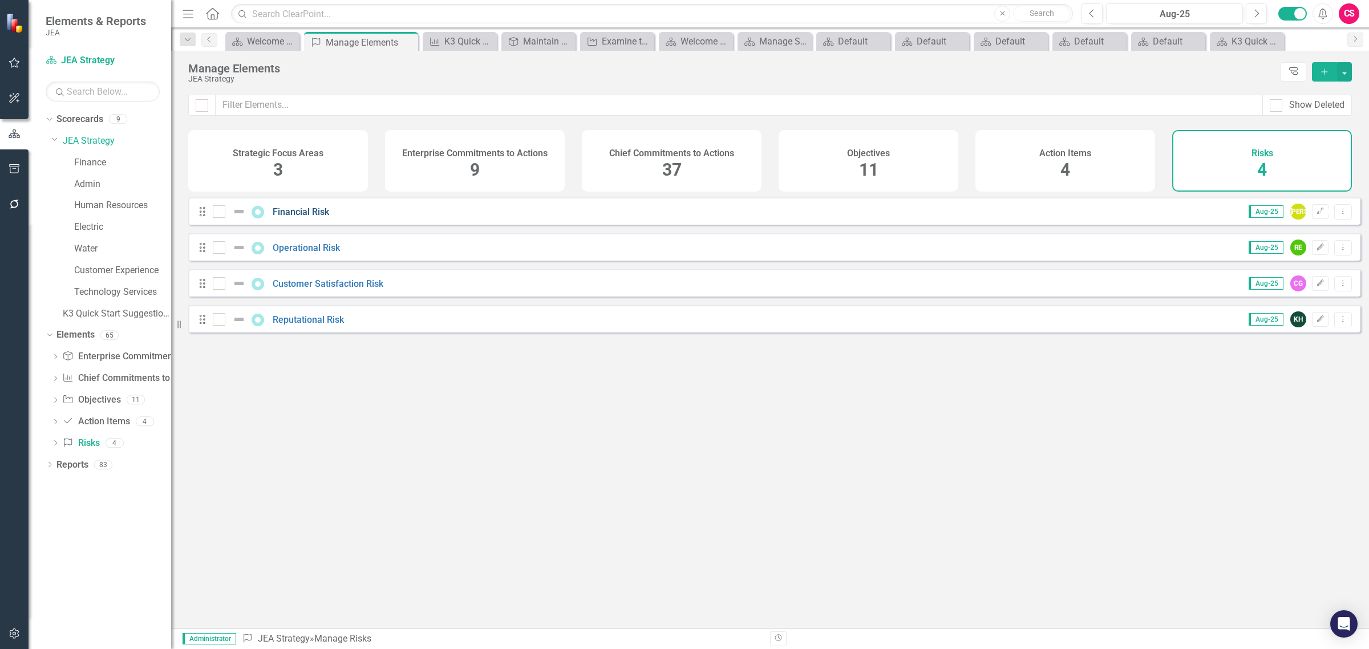
click at [282, 217] on link "Financial Risk" at bounding box center [301, 211] width 56 height 11
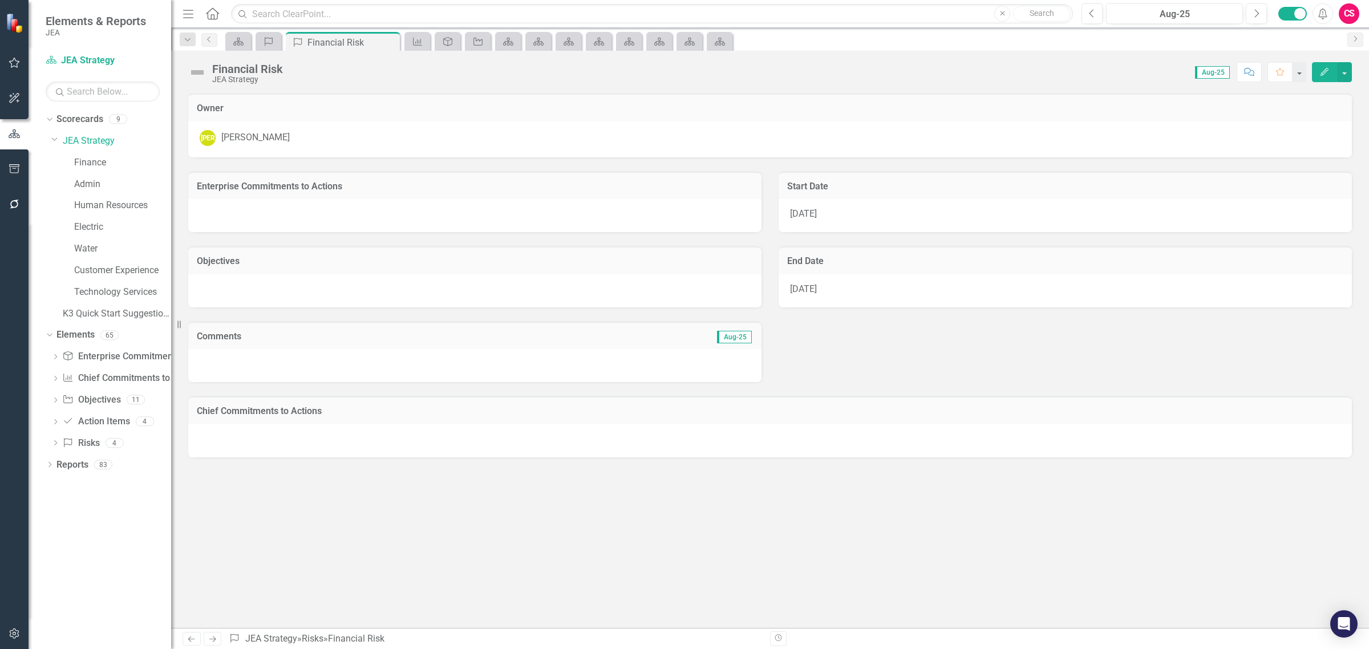
click at [44, 462] on div "Dropdown Scorecards 9 Dropdown JEA Strategy Finance Admin Human Resources Elect…" at bounding box center [100, 379] width 143 height 539
click at [51, 461] on div "Dropdown" at bounding box center [50, 466] width 8 height 10
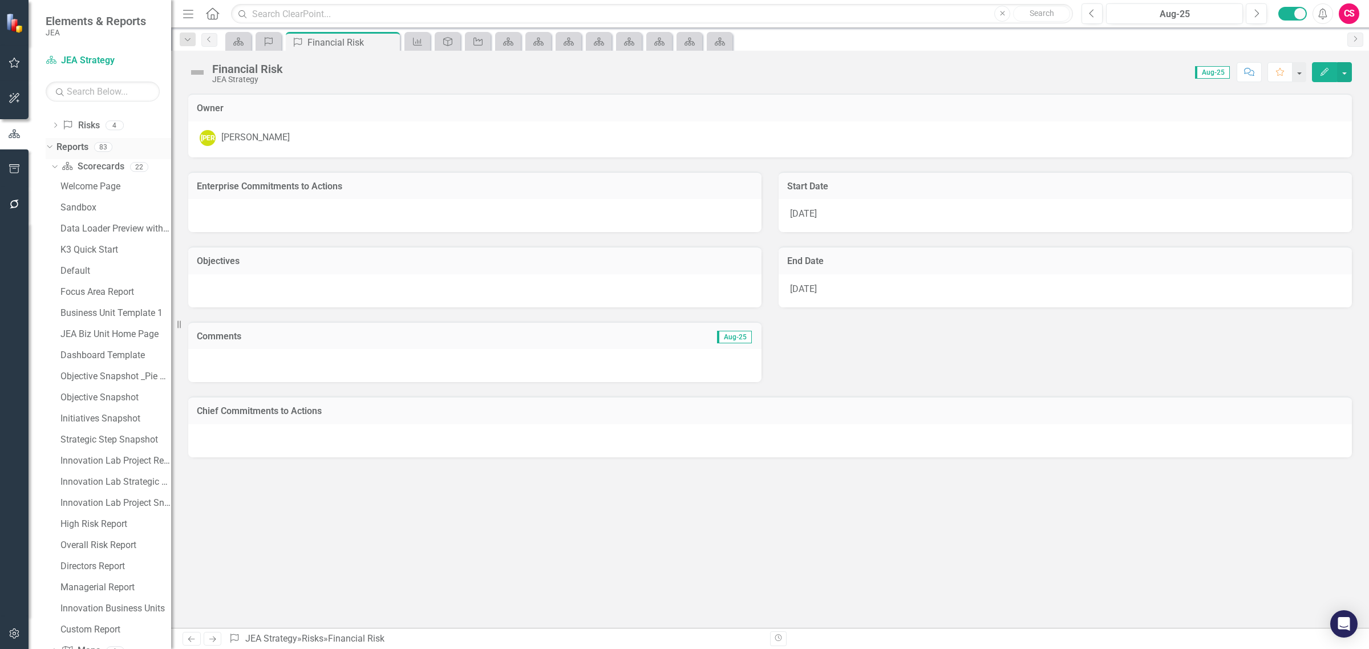
scroll to position [29, 0]
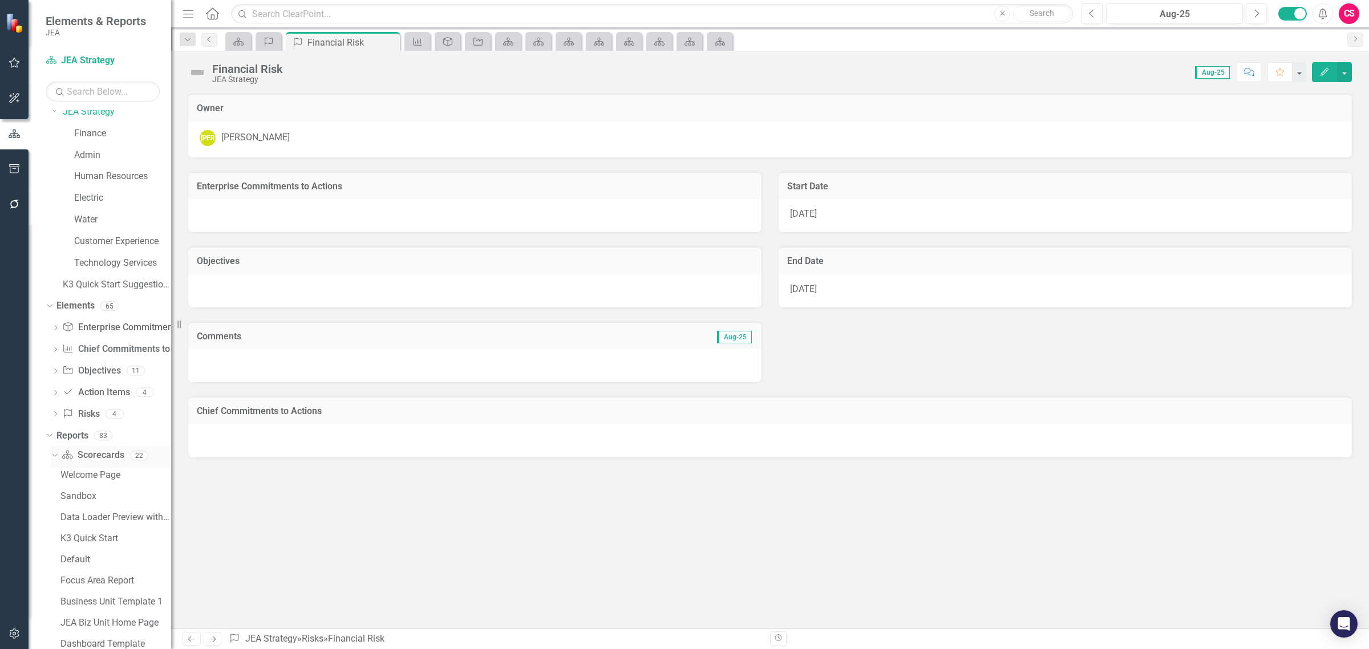
click at [52, 455] on icon at bounding box center [54, 455] width 5 height 3
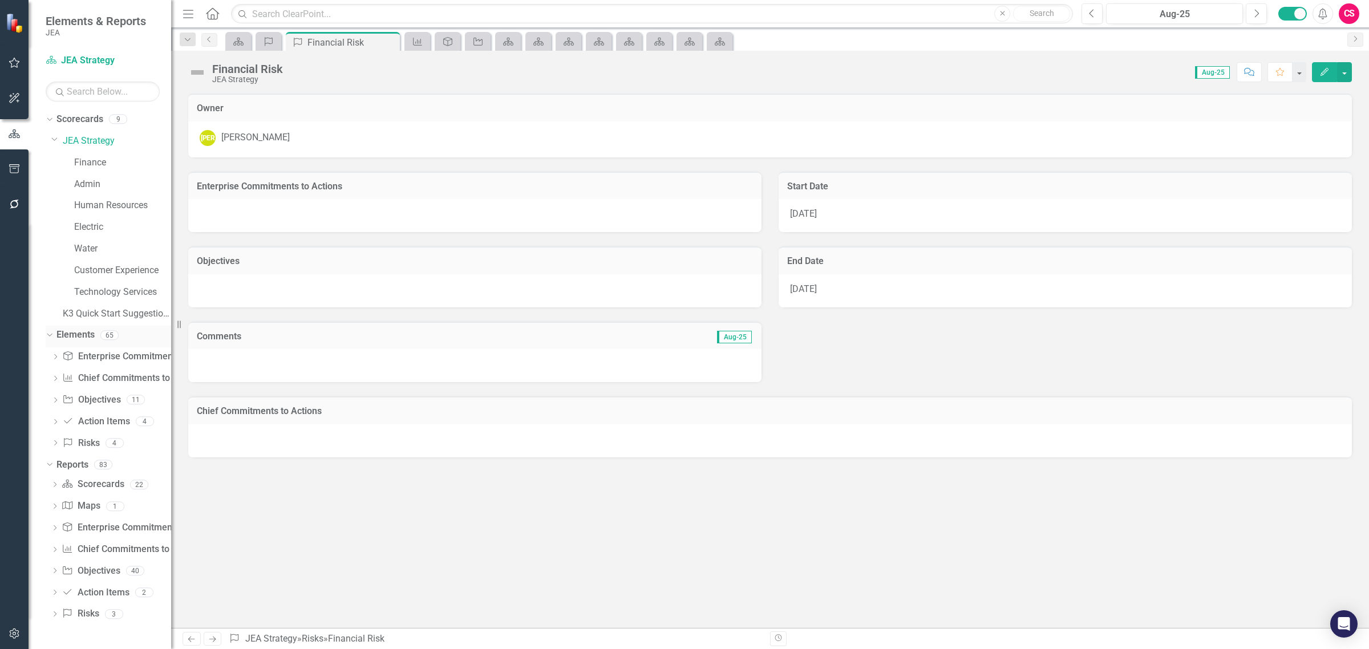
click at [72, 341] on link "Elements" at bounding box center [75, 335] width 38 height 13
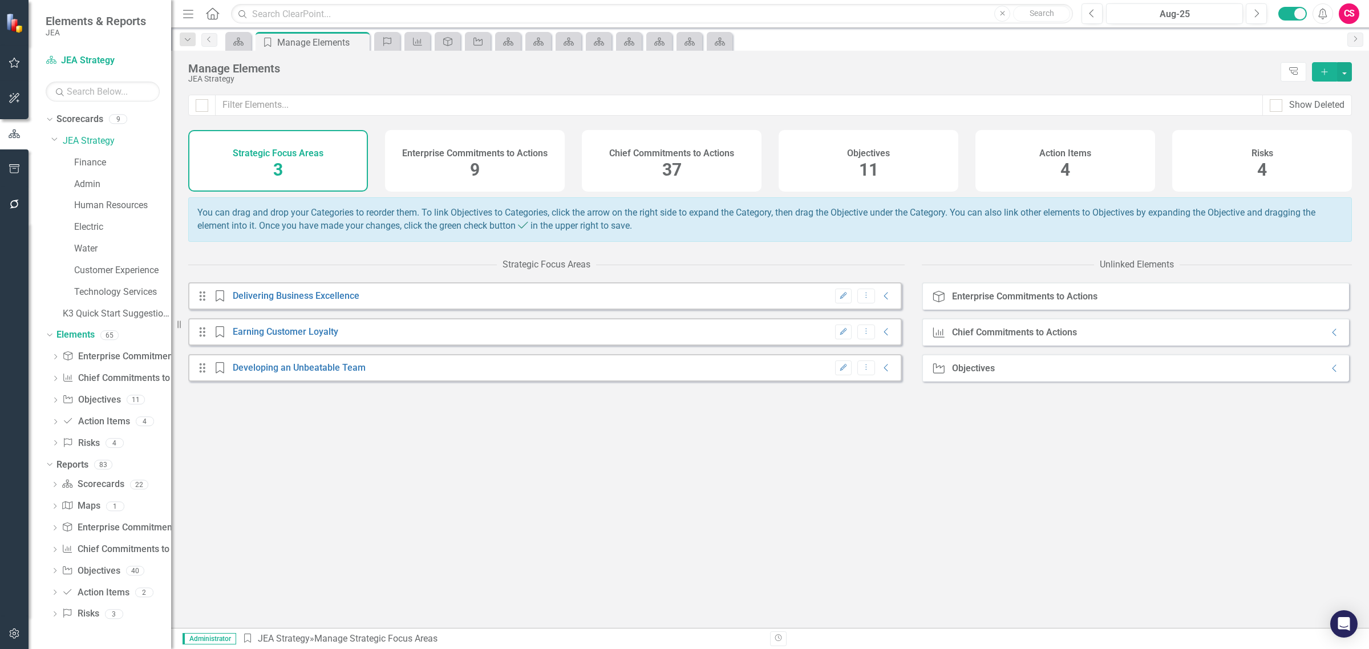
click at [498, 169] on div "Enterprise Commitments to Actions 9" at bounding box center [475, 161] width 180 height 62
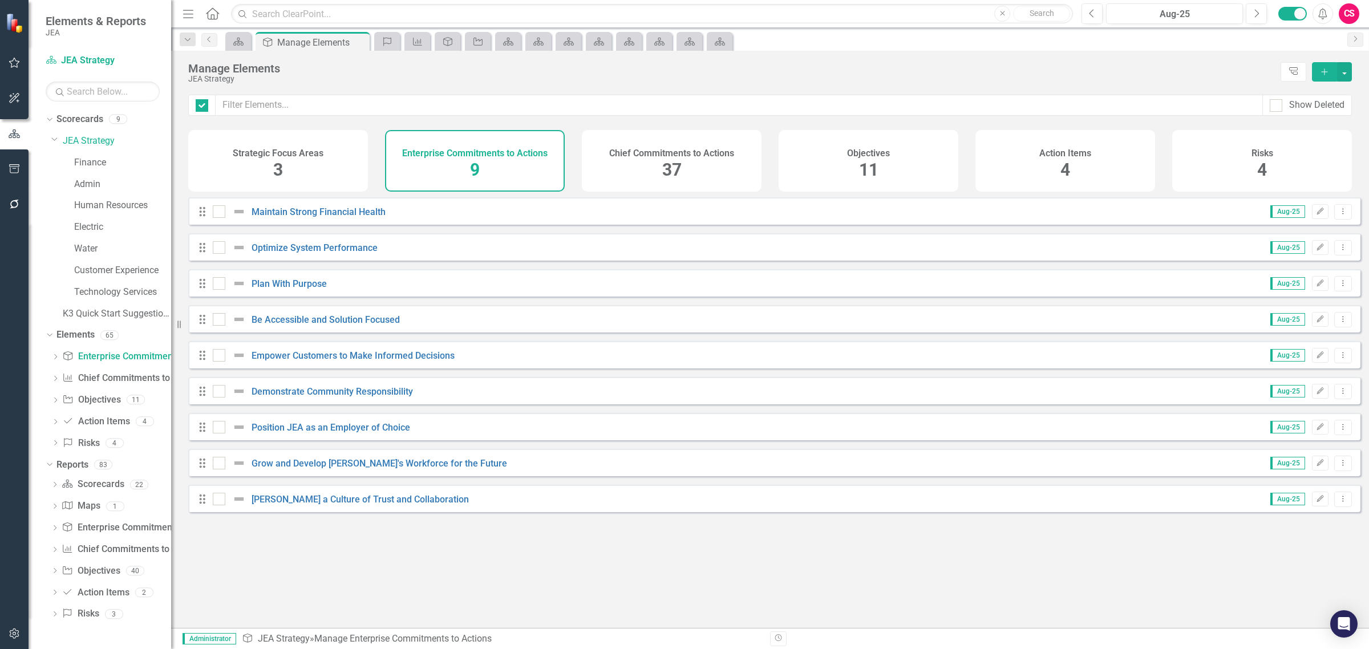
checkbox input "false"
click at [660, 165] on div "Chief Commitments to Actions 37" at bounding box center [672, 161] width 180 height 62
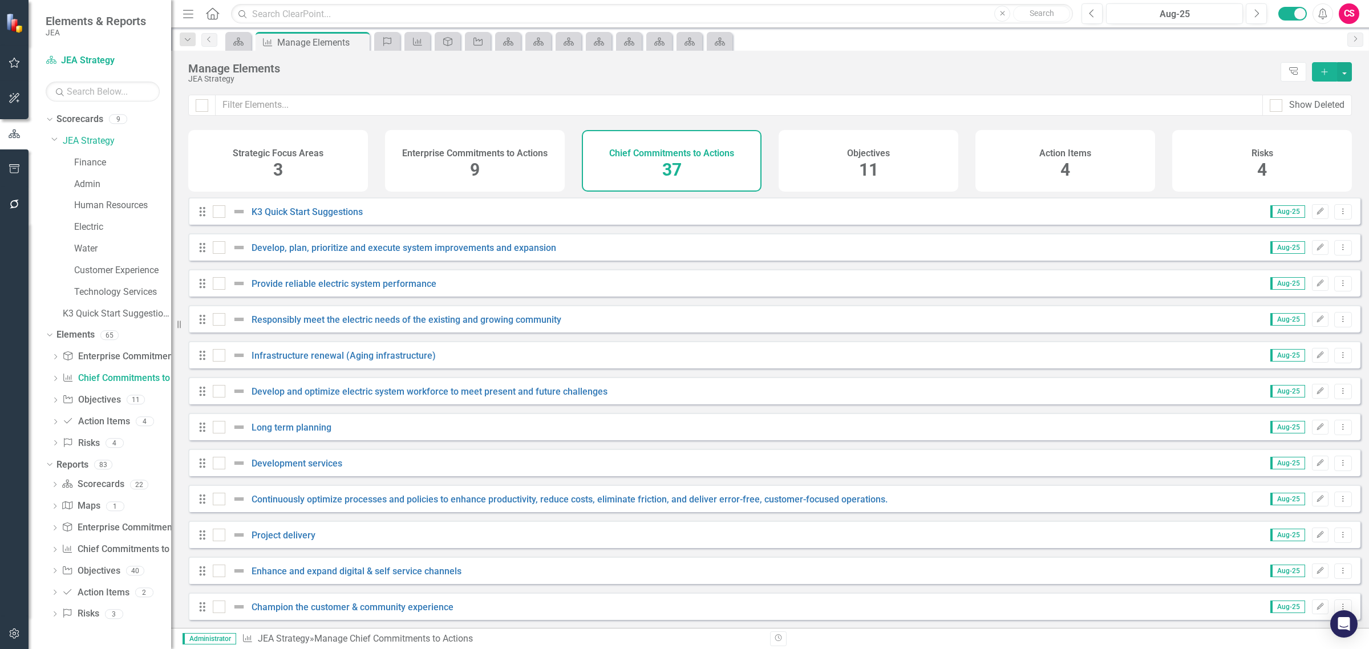
click at [860, 167] on span "11" at bounding box center [868, 170] width 19 height 20
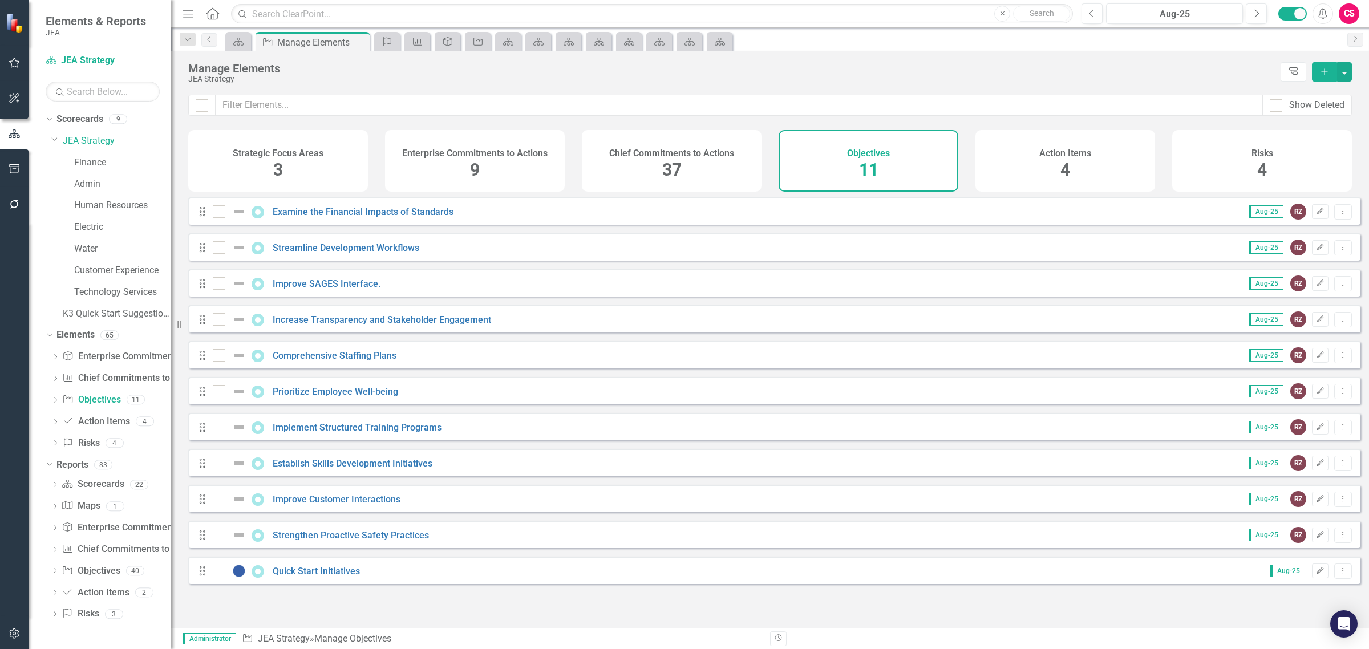
click at [1068, 171] on span "4" at bounding box center [1065, 170] width 10 height 20
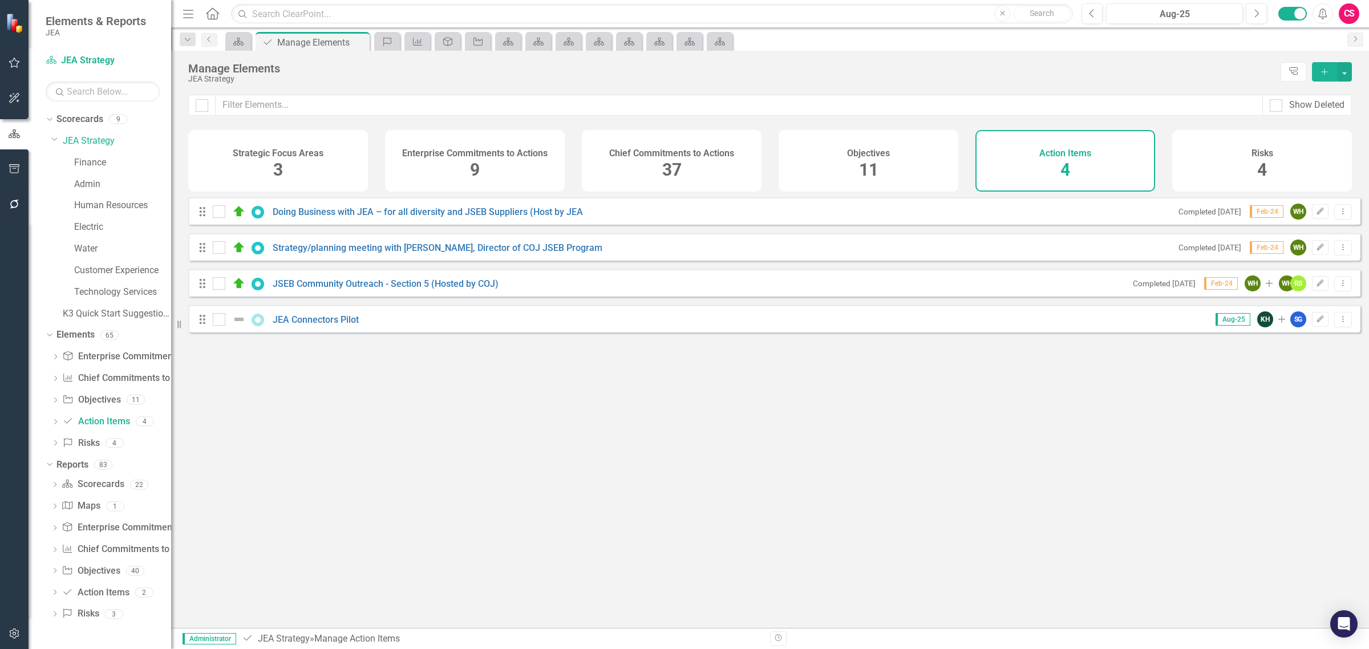
click at [1249, 155] on div "Risks 4" at bounding box center [1262, 161] width 180 height 62
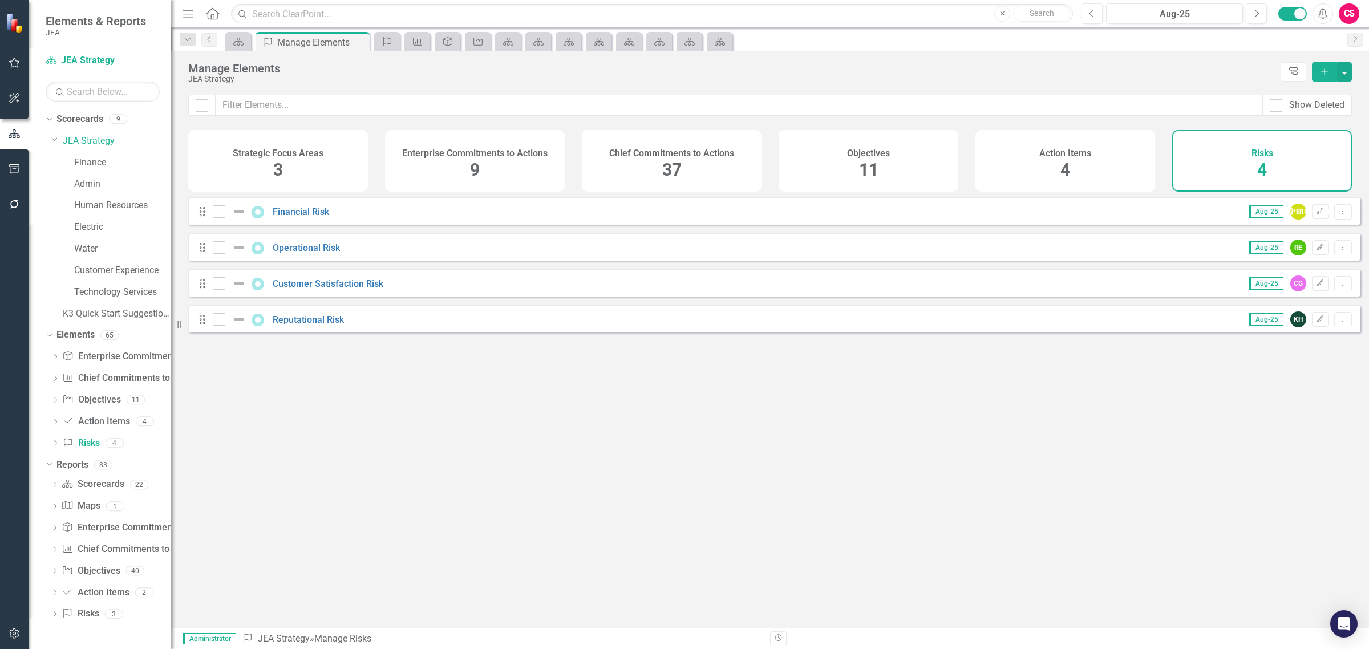
click at [258, 148] on h4 "Strategic Focus Areas" at bounding box center [278, 153] width 91 height 10
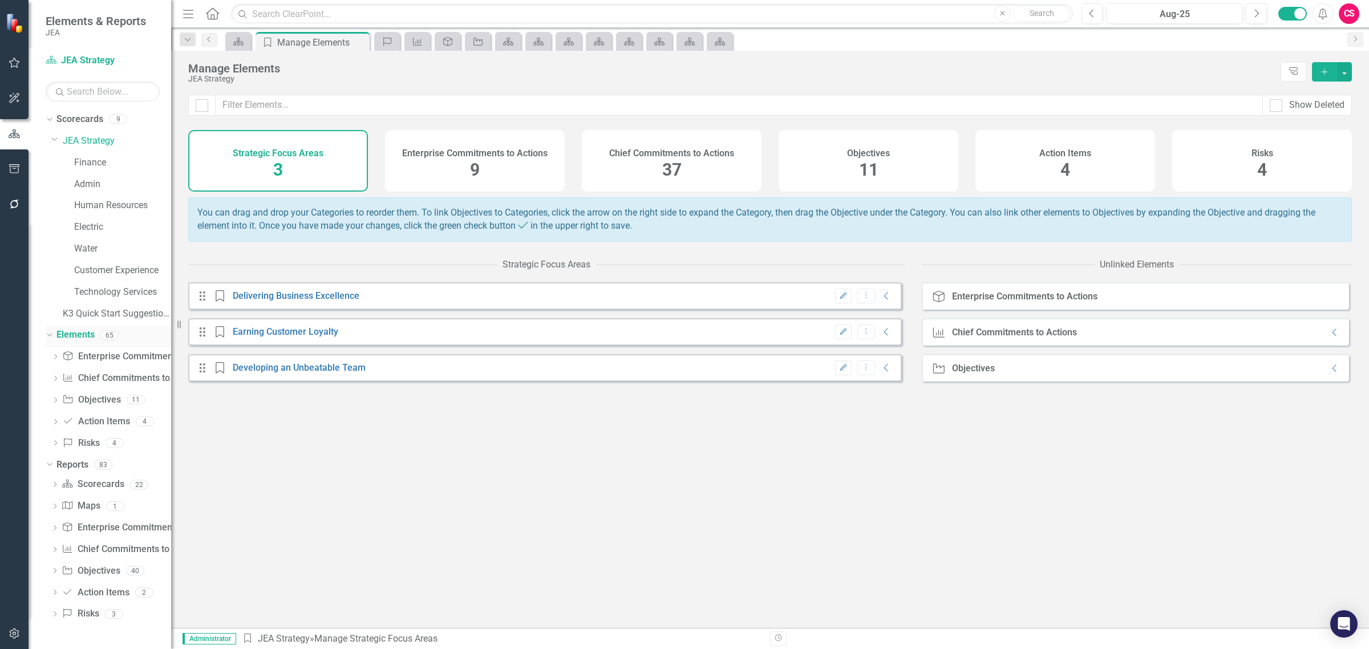
click at [78, 327] on div "Elements" at bounding box center [75, 335] width 38 height 19
click at [83, 318] on link "K3 Quick Start Suggestions" at bounding box center [117, 313] width 108 height 13
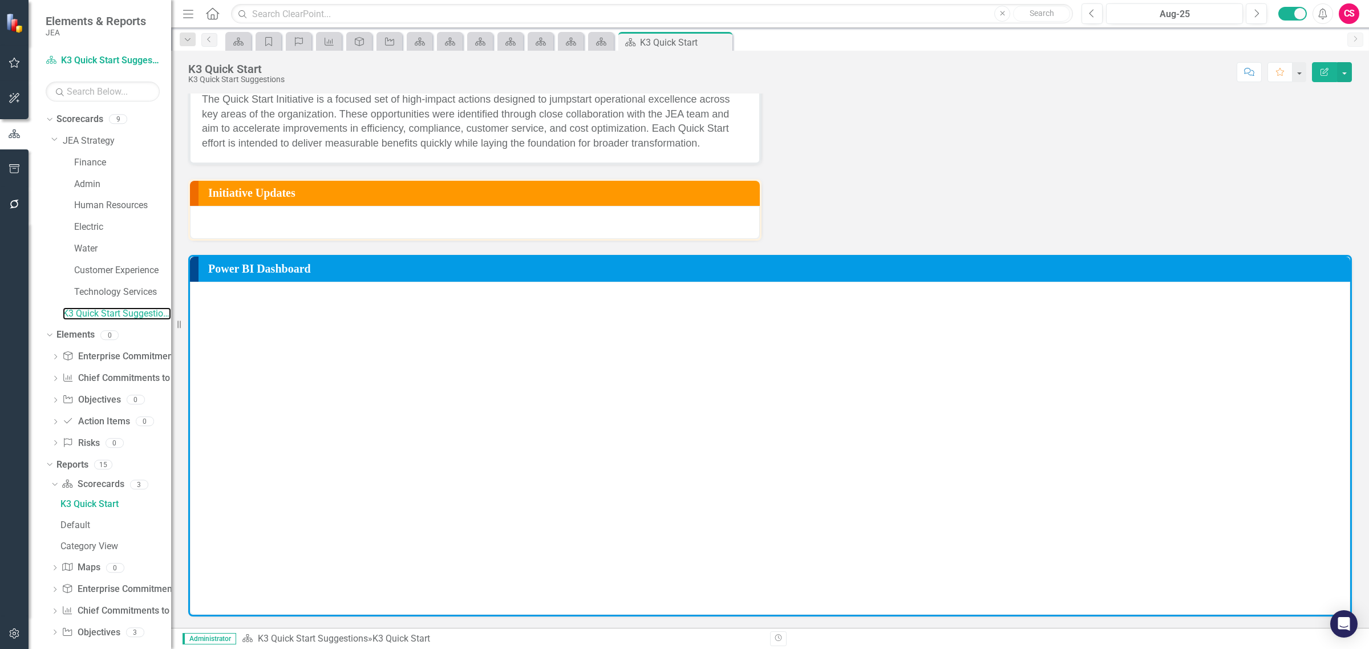
scroll to position [335, 0]
click at [15, 206] on icon "button" at bounding box center [15, 204] width 12 height 9
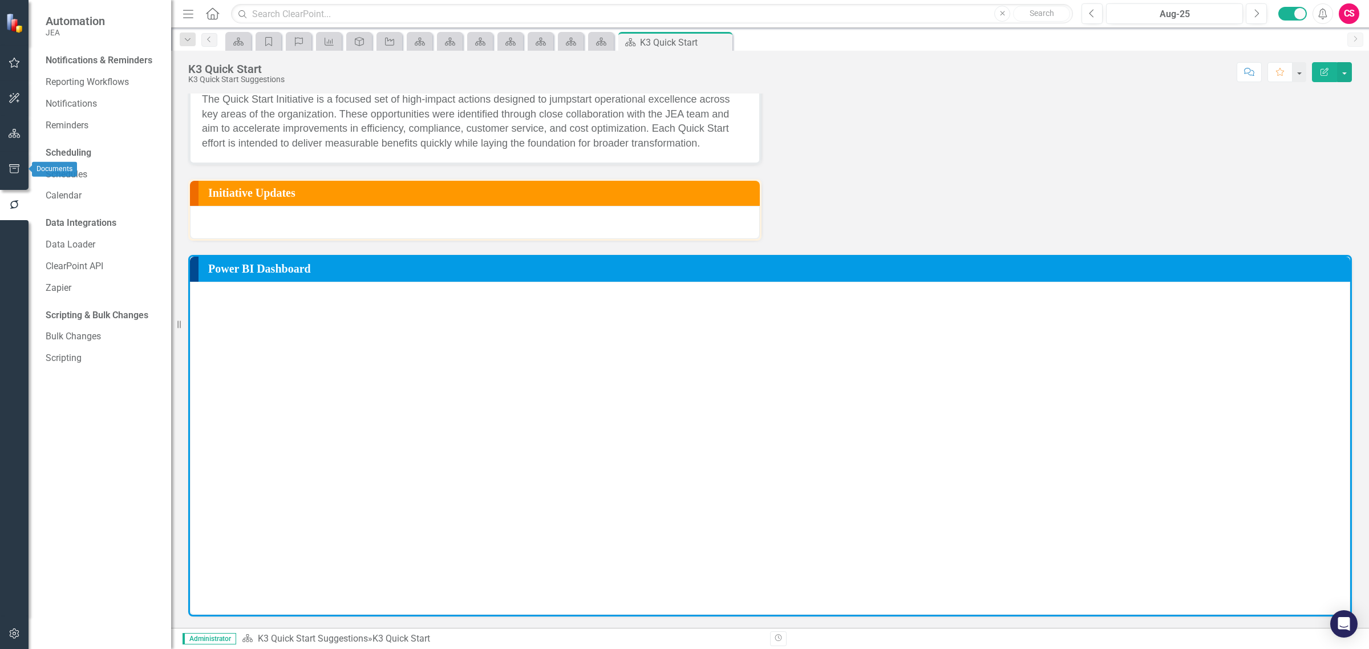
click at [10, 167] on icon "button" at bounding box center [14, 168] width 10 height 9
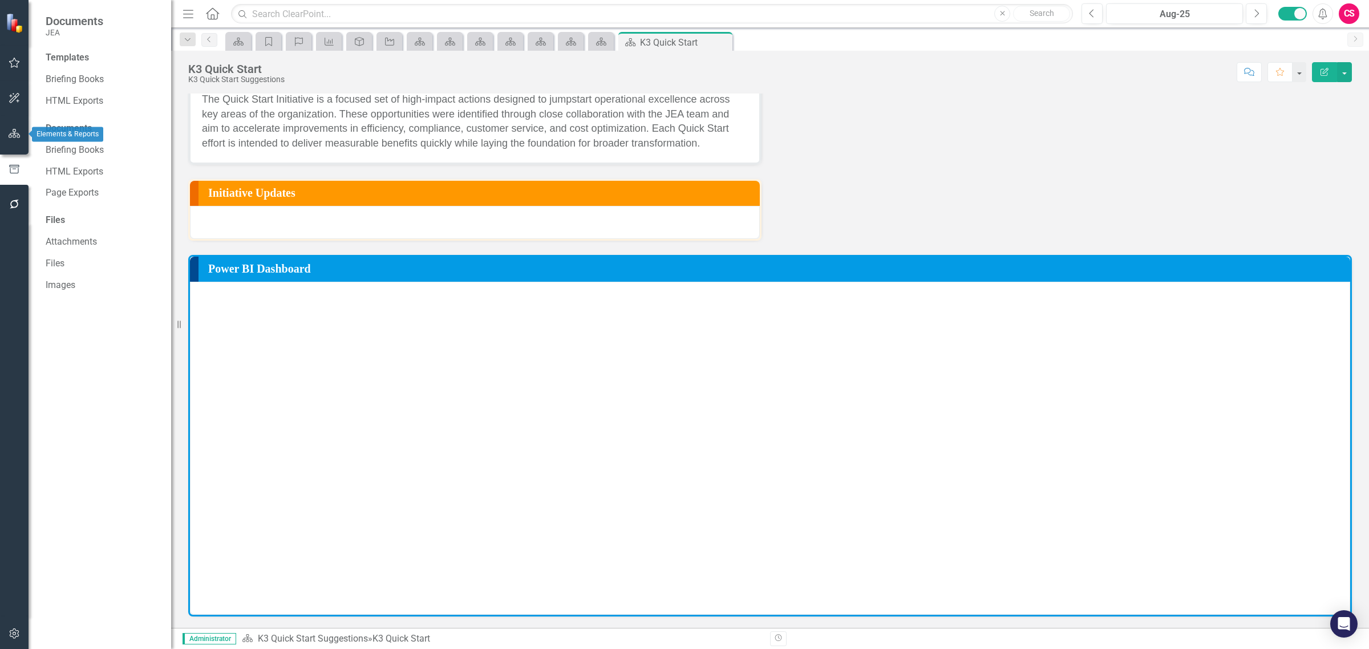
click at [10, 122] on button "button" at bounding box center [15, 134] width 26 height 24
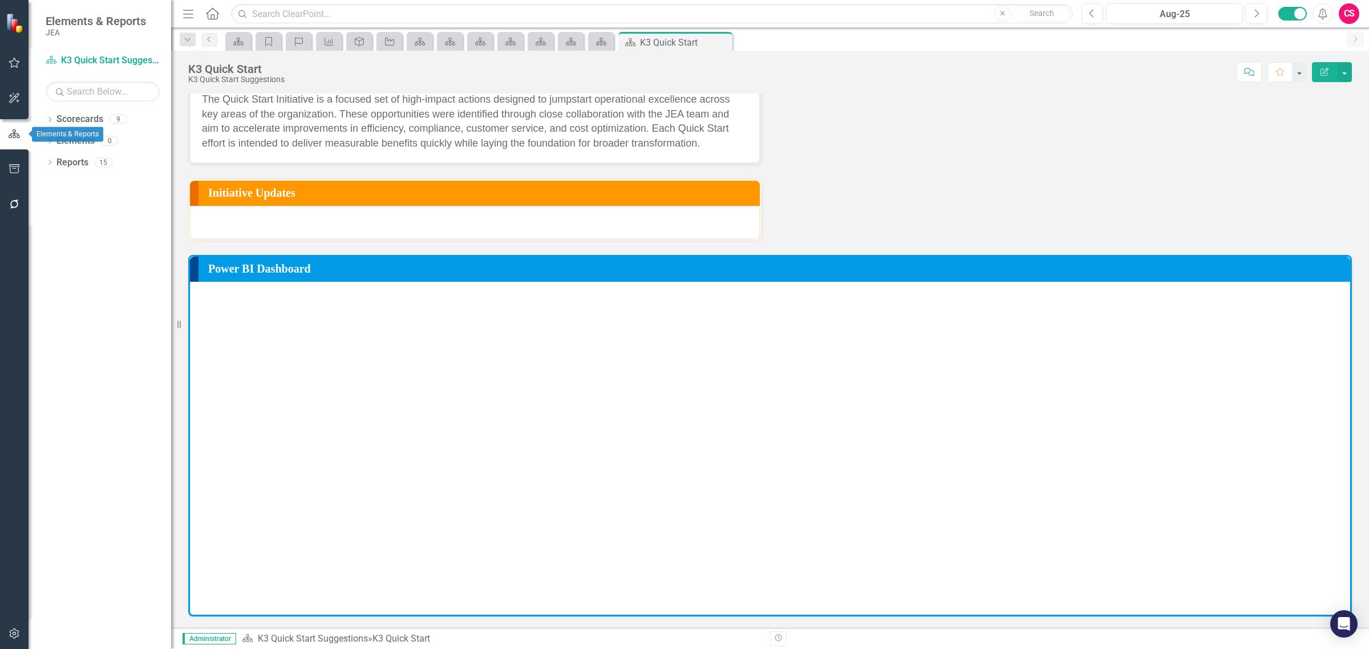
click at [10, 94] on icon "button" at bounding box center [15, 98] width 12 height 9
click at [14, 629] on icon "button" at bounding box center [15, 633] width 12 height 9
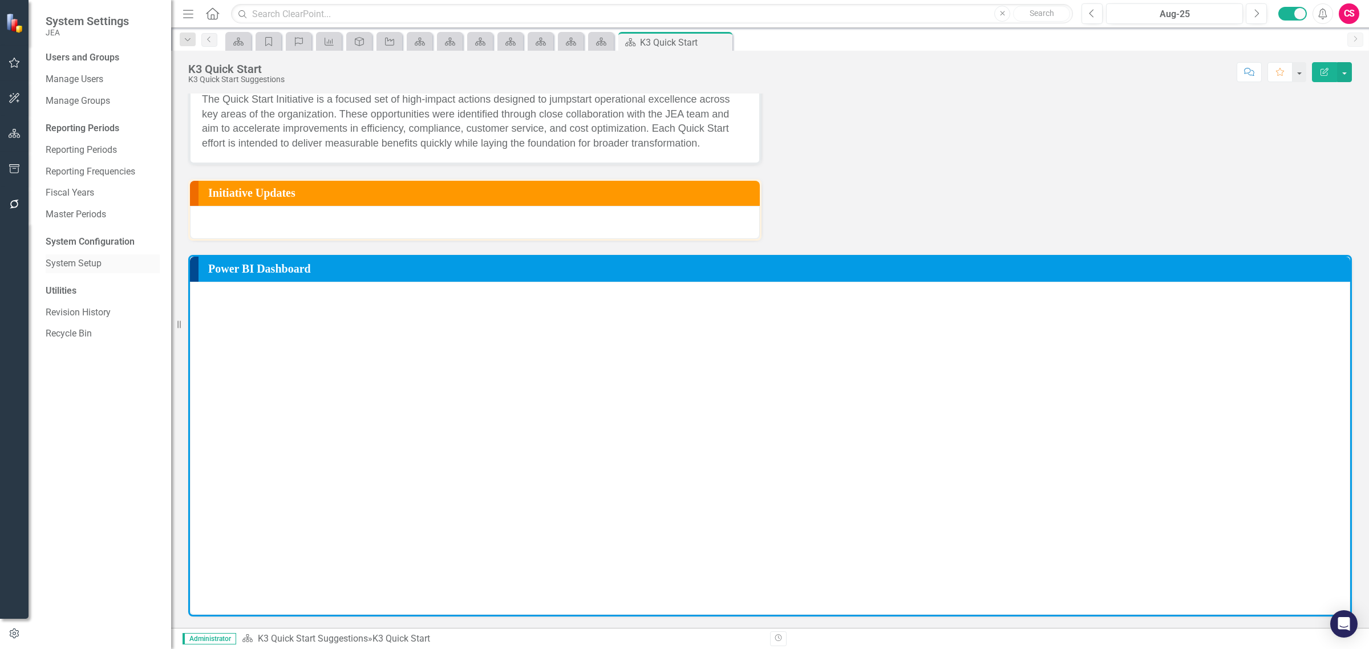
click at [81, 268] on link "System Setup" at bounding box center [103, 263] width 114 height 13
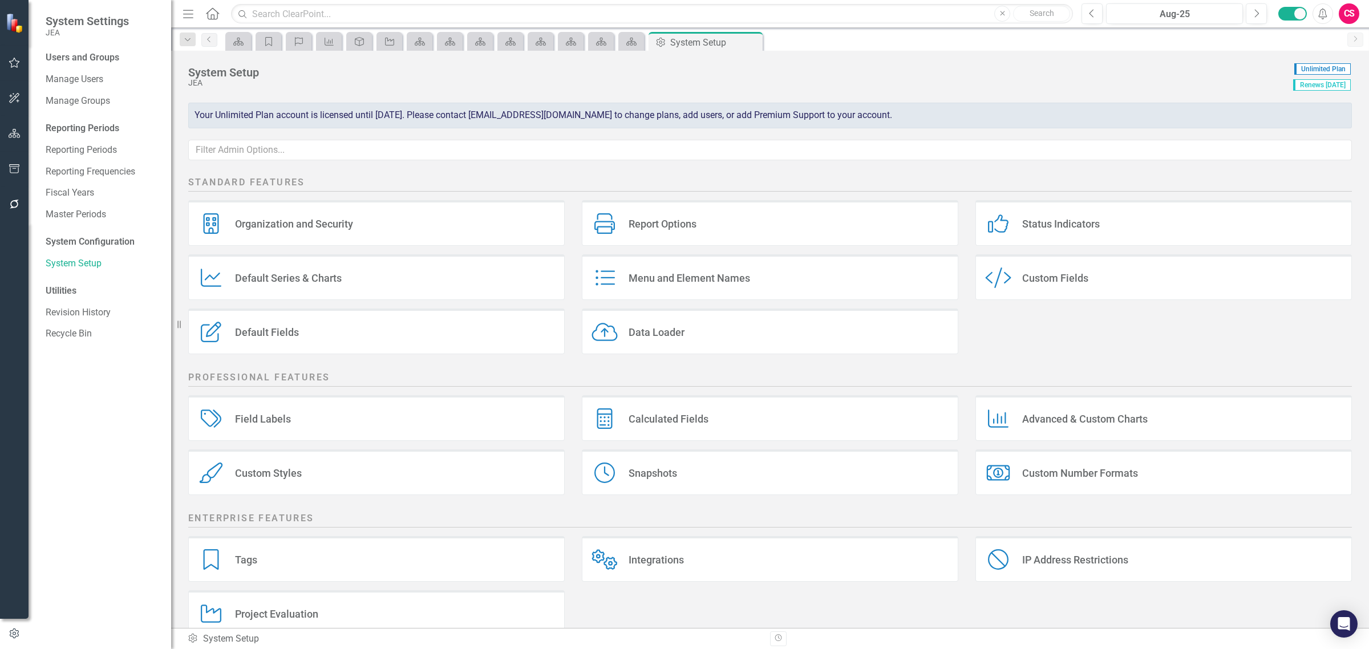
click at [622, 488] on div "Snapshots Snapshots" at bounding box center [770, 472] width 376 height 46
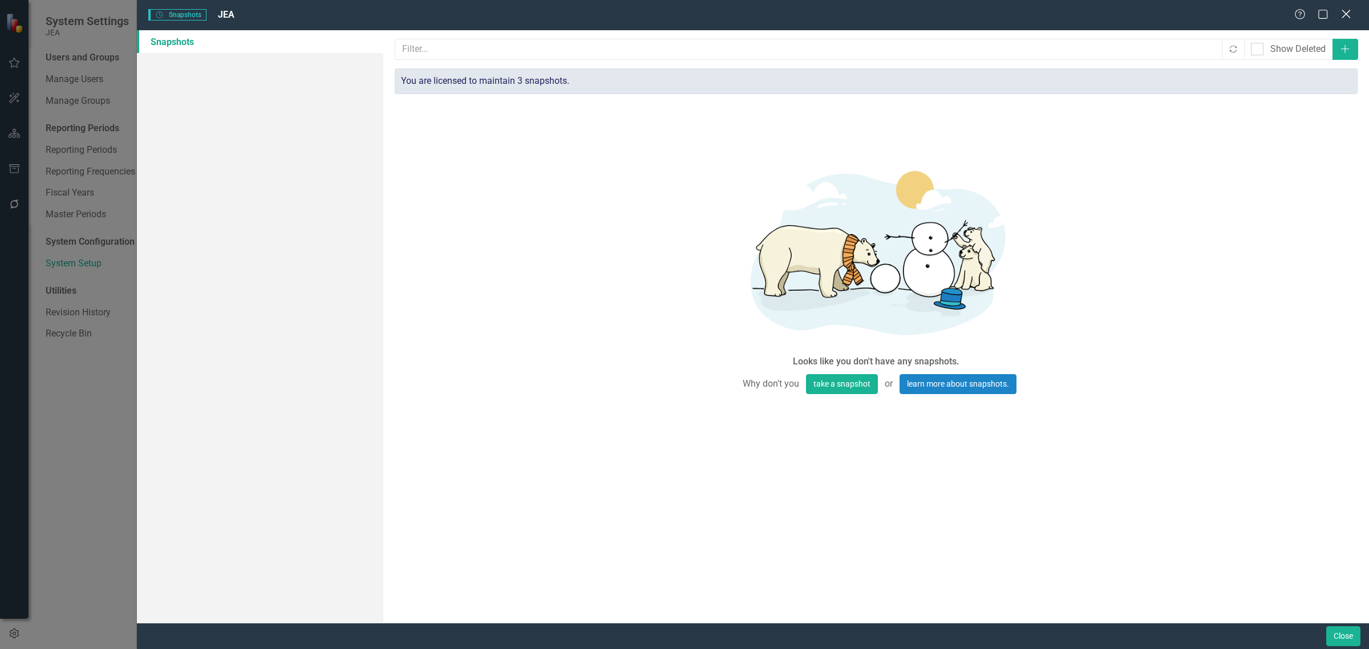
click at [1340, 13] on icon "Close" at bounding box center [1346, 14] width 14 height 11
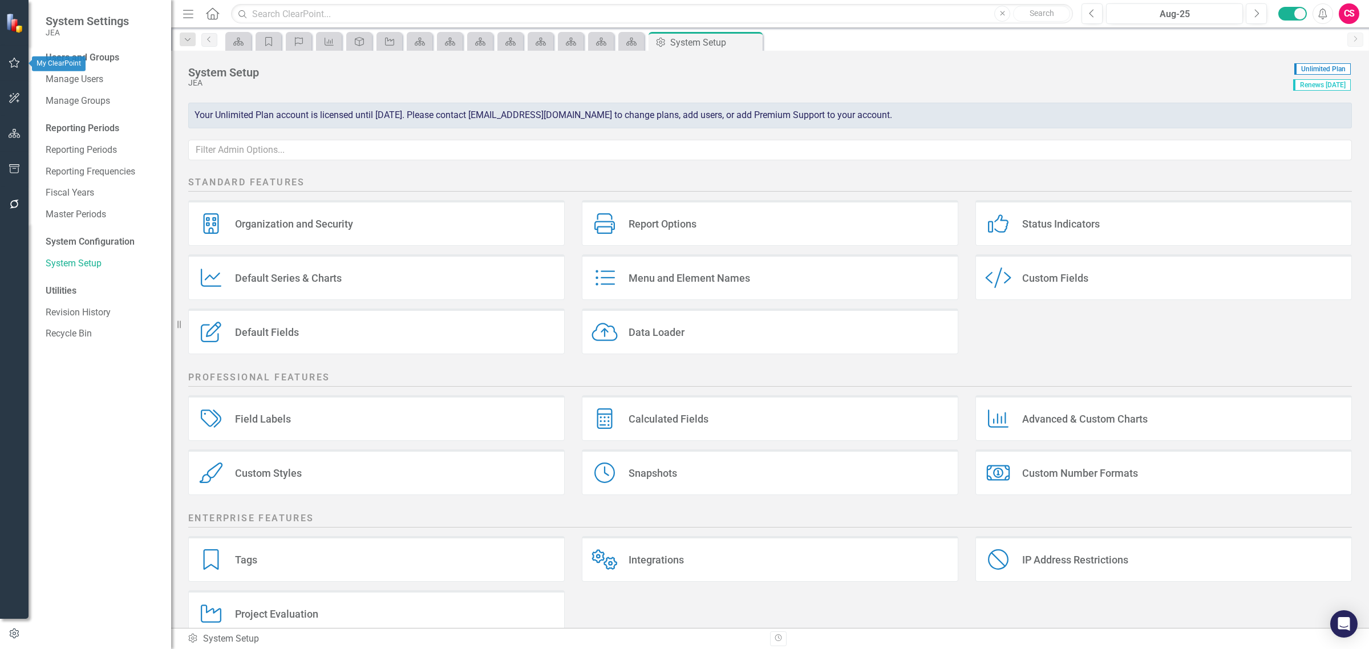
click at [12, 61] on icon "button" at bounding box center [14, 63] width 11 height 10
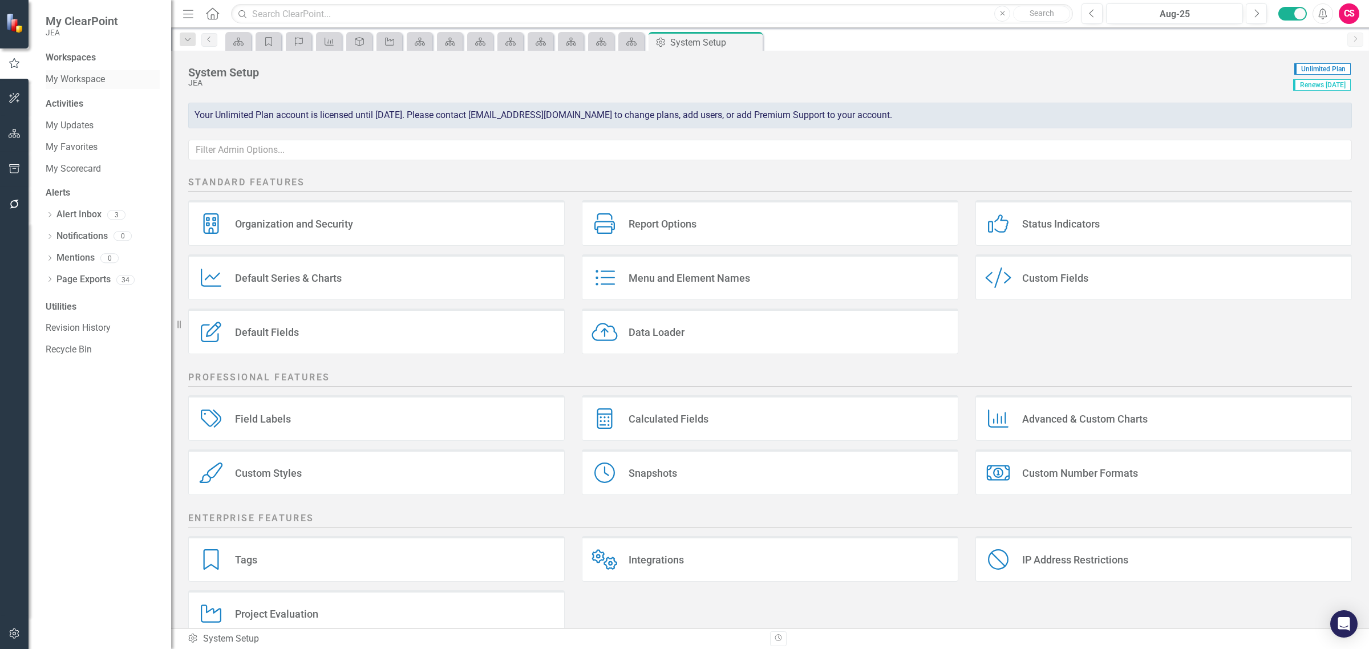
click at [67, 78] on link "My Workspace" at bounding box center [103, 79] width 114 height 13
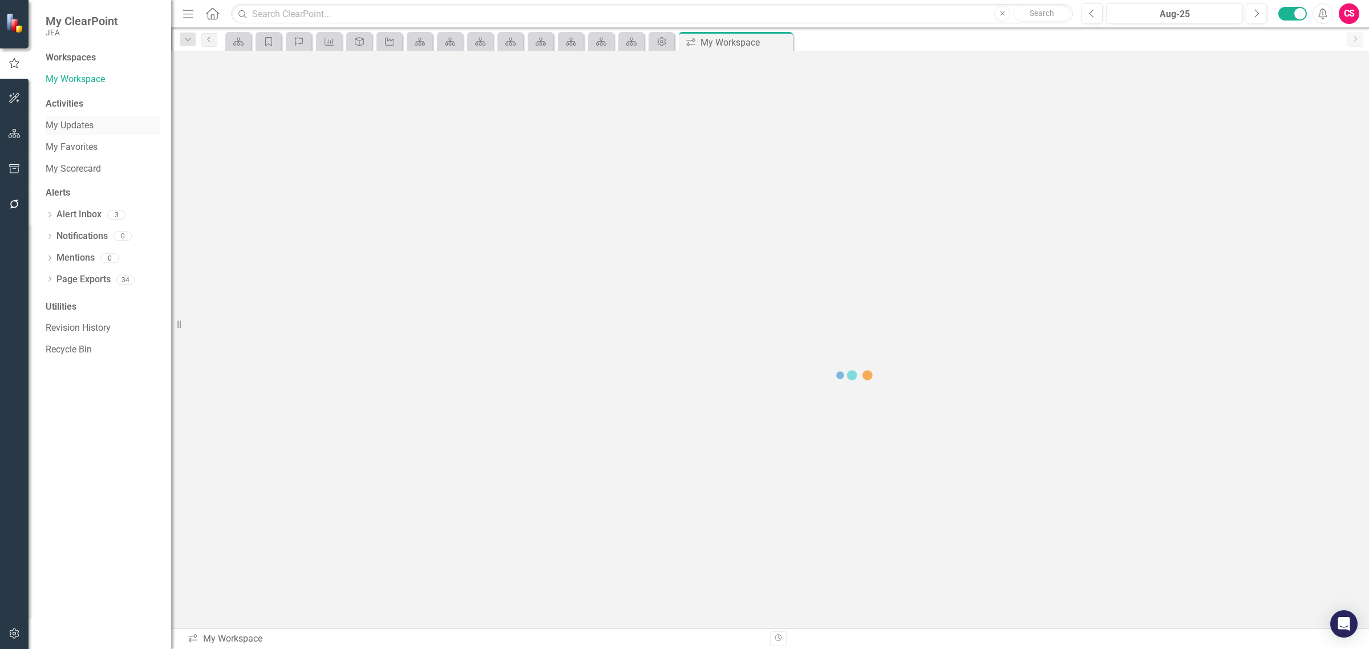
click at [78, 127] on link "My Updates" at bounding box center [103, 125] width 114 height 13
